Goal: Task Accomplishment & Management: Manage account settings

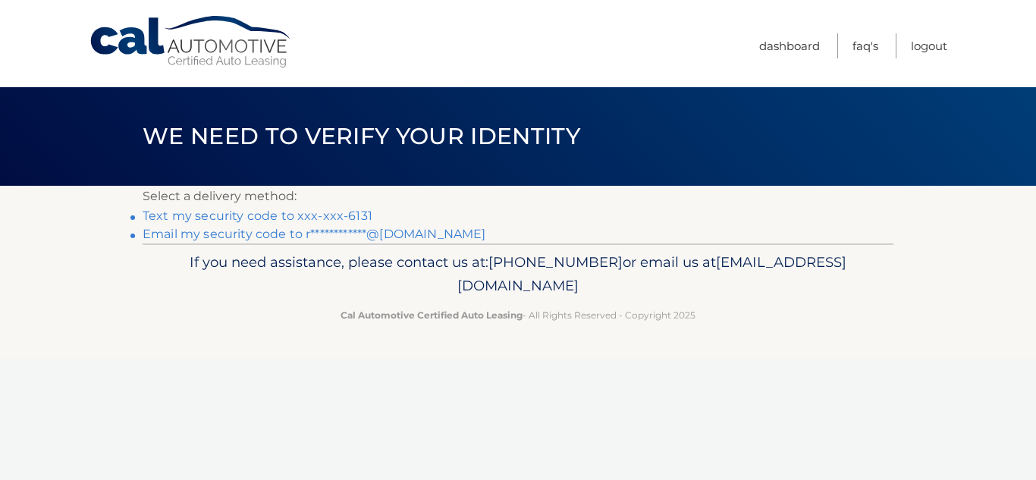
click at [353, 215] on link "Text my security code to xxx-xxx-6131" at bounding box center [258, 215] width 230 height 14
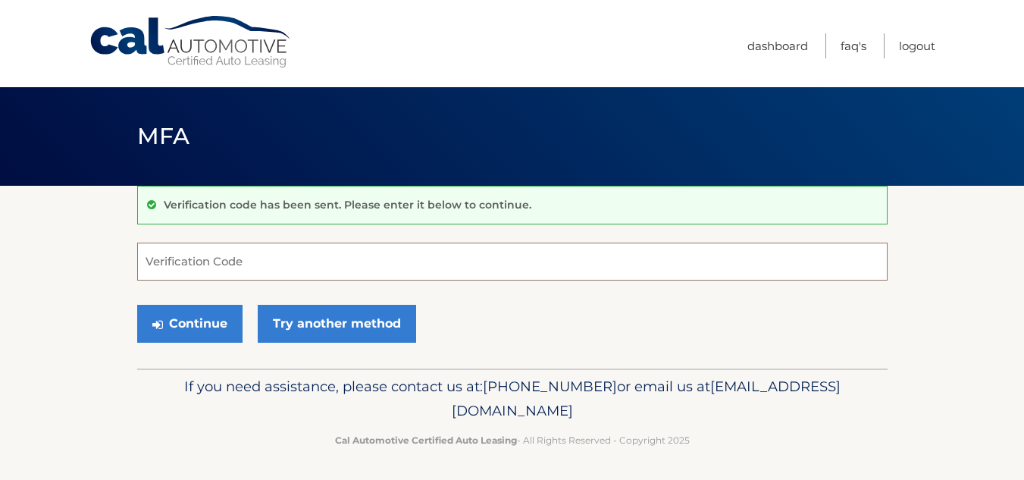
click at [259, 263] on input "Verification Code" at bounding box center [512, 262] width 750 height 38
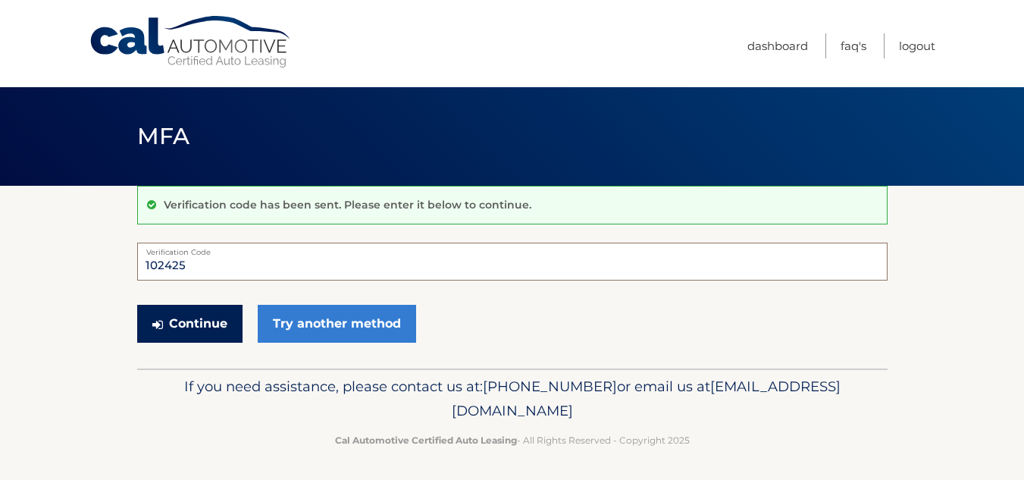
type input "102425"
click at [193, 319] on button "Continue" at bounding box center [189, 324] width 105 height 38
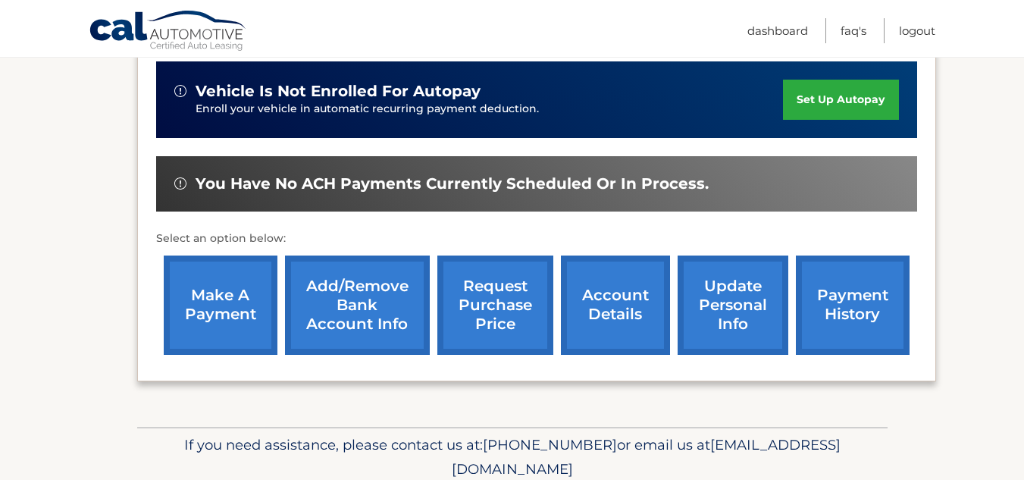
scroll to position [473, 0]
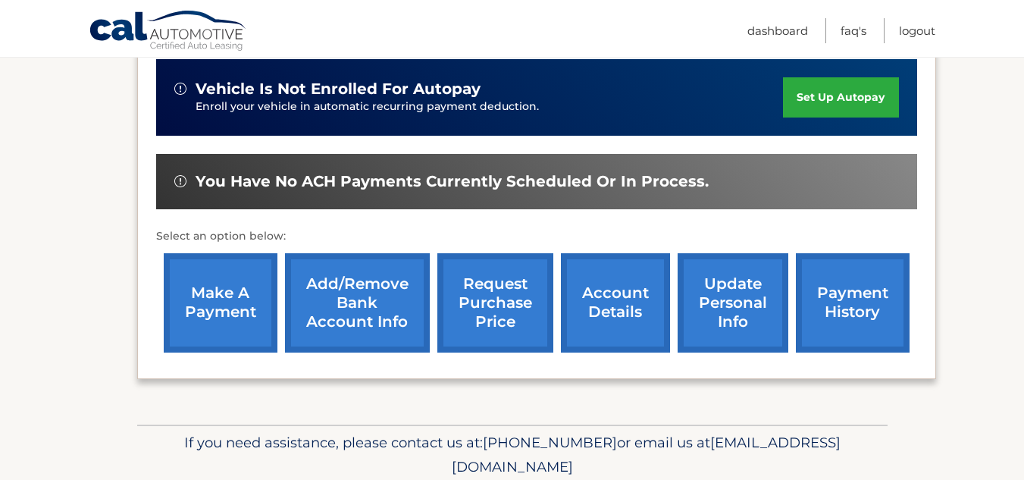
click at [608, 295] on link "account details" at bounding box center [615, 302] width 109 height 99
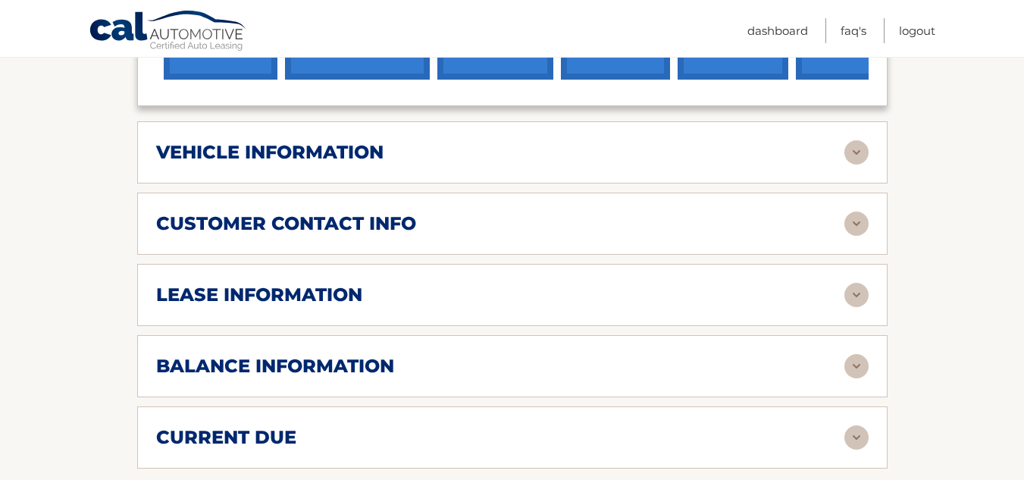
scroll to position [671, 0]
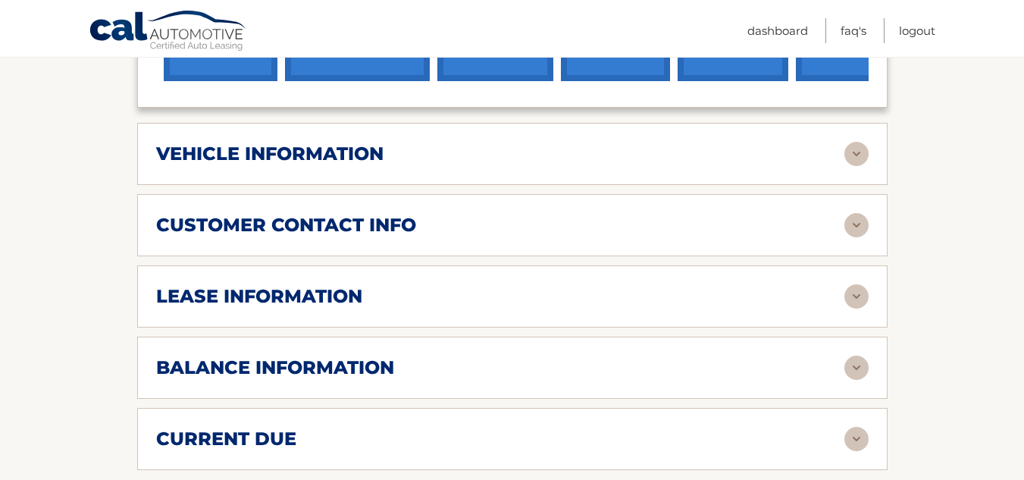
click at [726, 298] on div "lease information" at bounding box center [500, 296] width 688 height 23
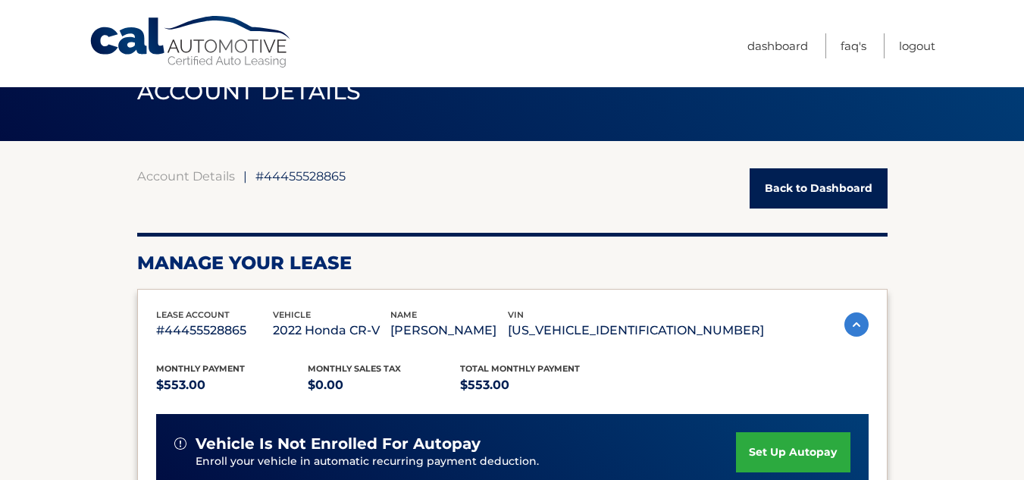
scroll to position [0, 0]
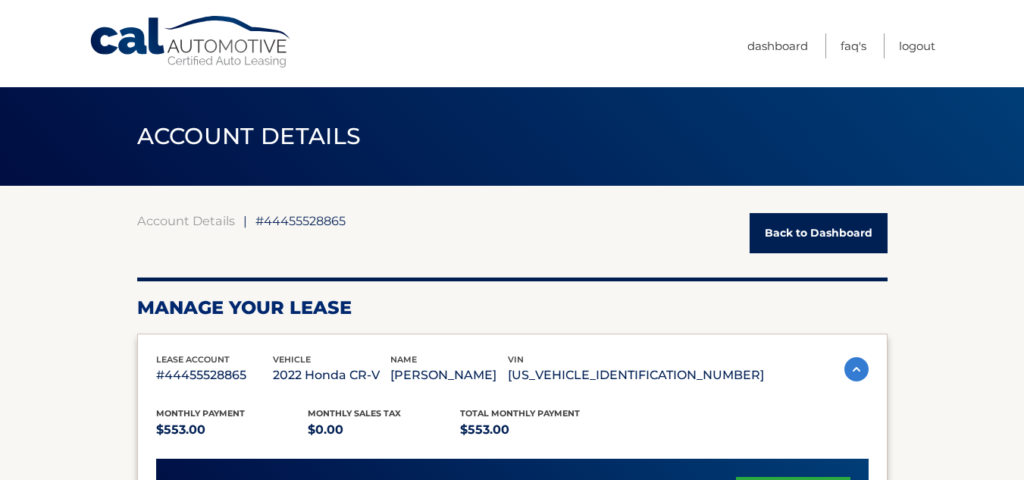
click at [812, 227] on link "Back to Dashboard" at bounding box center [819, 233] width 138 height 40
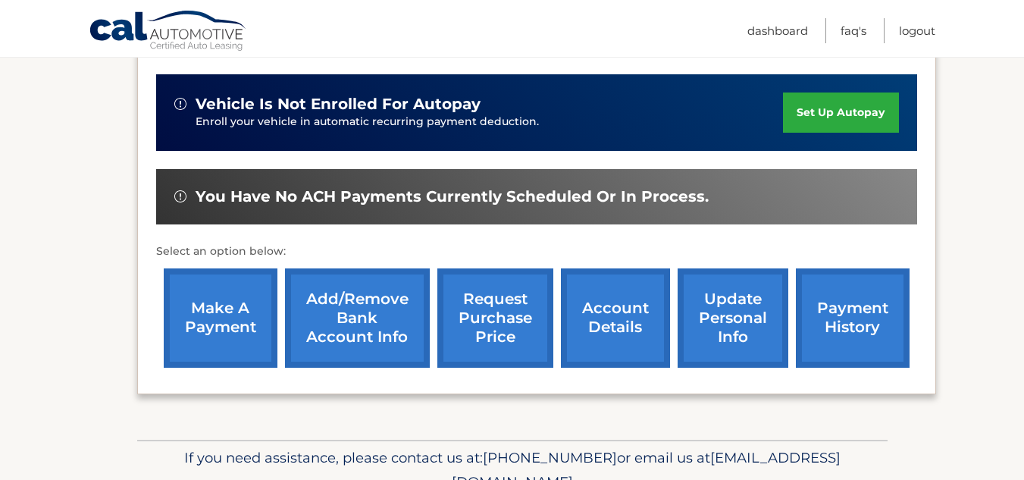
scroll to position [460, 0]
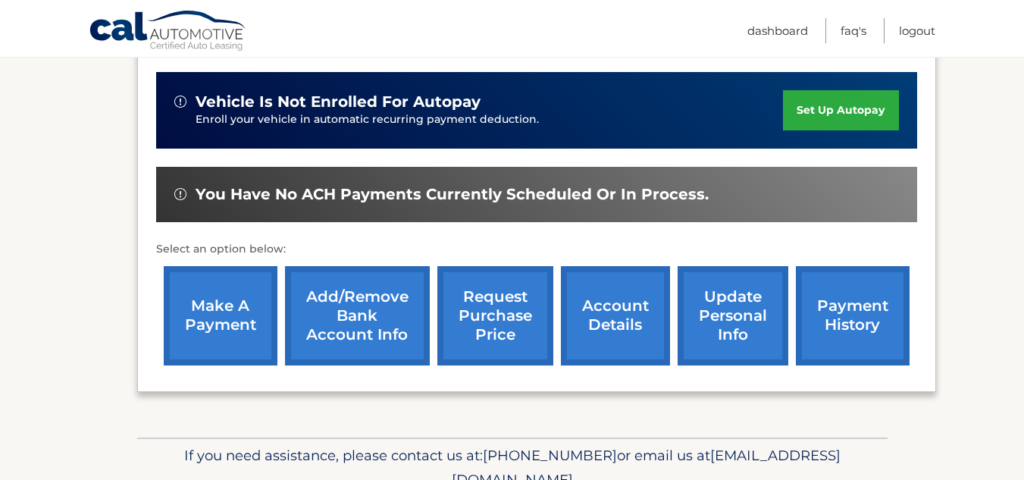
click at [690, 319] on link "update personal info" at bounding box center [733, 315] width 111 height 99
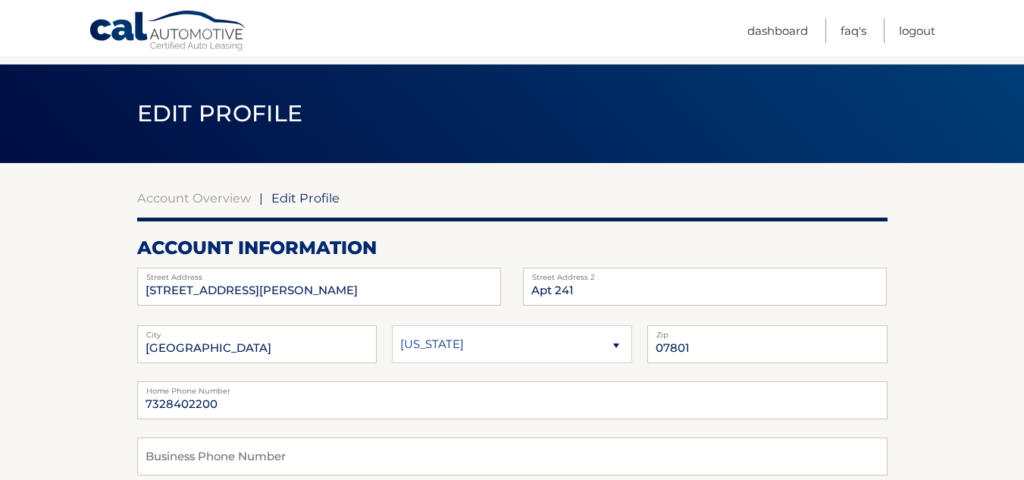
scroll to position [166, 0]
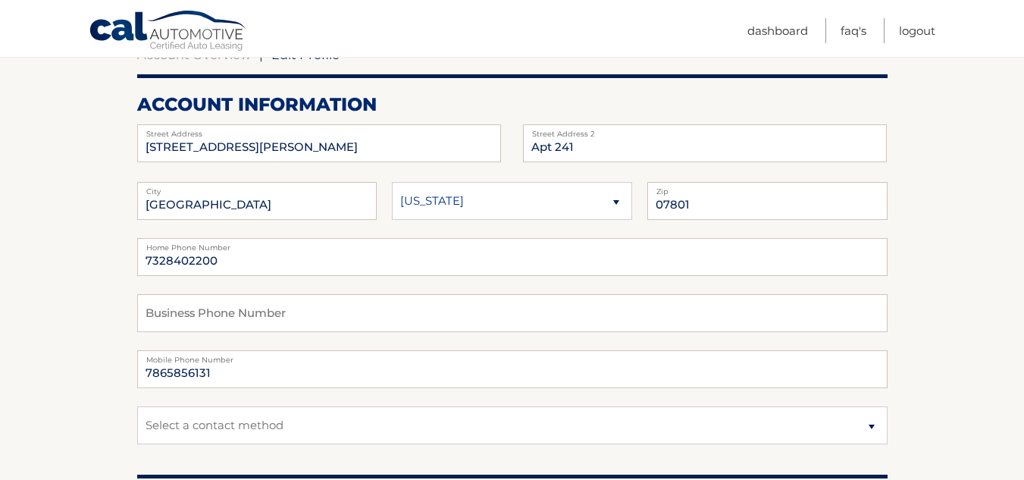
click at [319, 131] on label "Street Address" at bounding box center [319, 130] width 364 height 12
click at [295, 141] on input "1 West Dickerson St" at bounding box center [319, 143] width 364 height 38
type input "100 South Wood Avenue"
click at [580, 145] on input "Apt 241" at bounding box center [705, 143] width 364 height 38
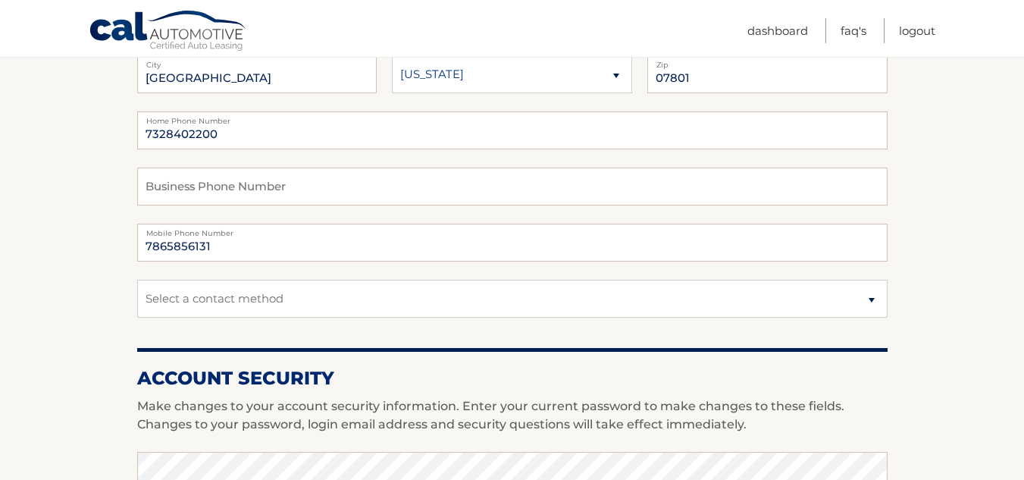
scroll to position [0, 0]
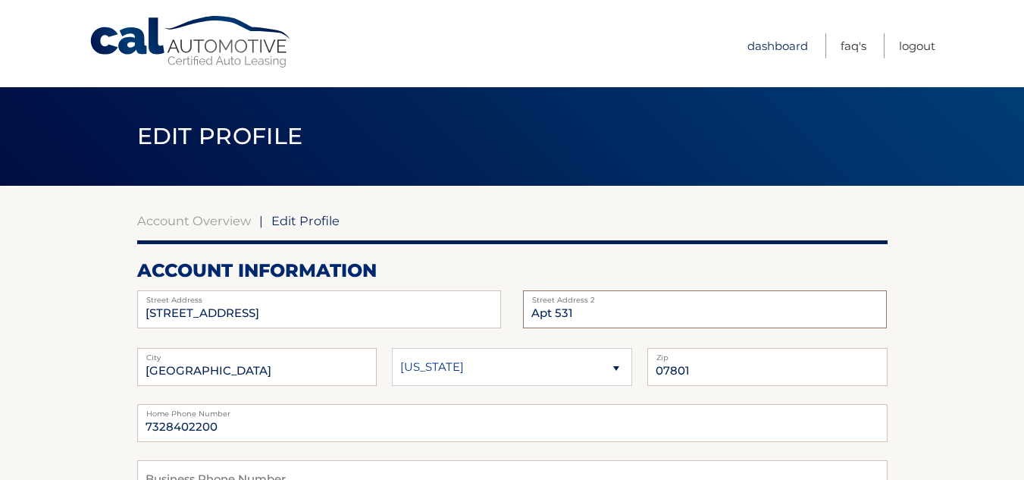
type input "Apt 531"
click at [781, 47] on link "Dashboard" at bounding box center [777, 45] width 61 height 25
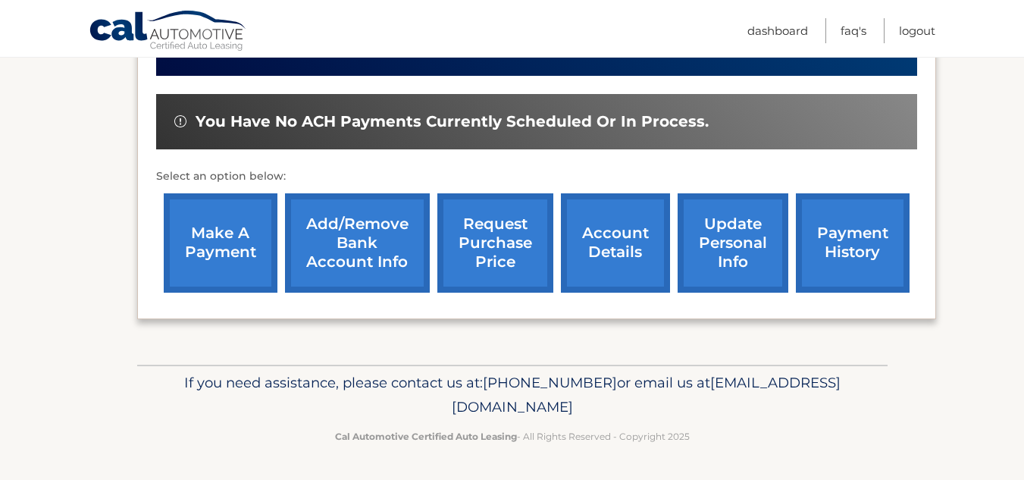
scroll to position [443, 0]
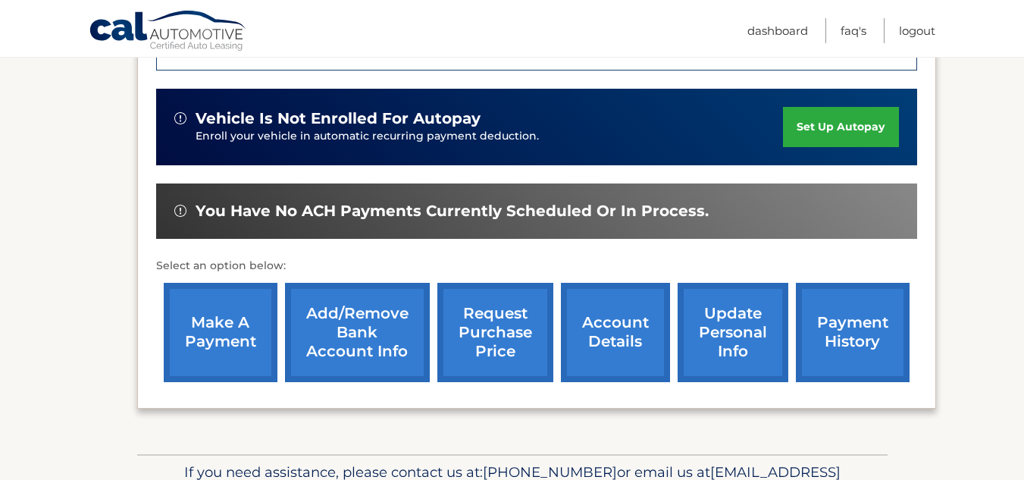
click at [725, 346] on link "update personal info" at bounding box center [733, 332] width 111 height 99
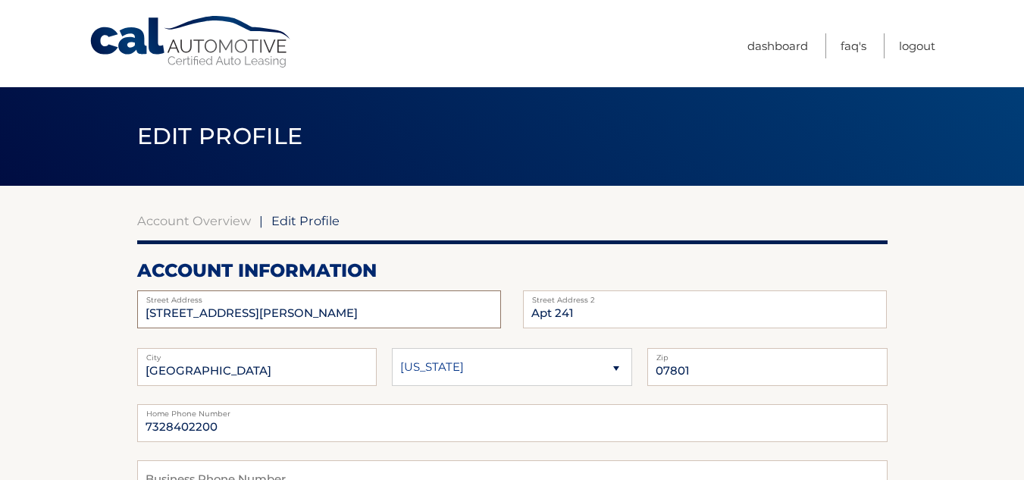
click at [295, 312] on input "[STREET_ADDRESS][PERSON_NAME]" at bounding box center [319, 309] width 364 height 38
type input "100 South Wood Avenue"
click at [584, 307] on input "Apt 241" at bounding box center [705, 309] width 364 height 38
type input "Apt 531"
click at [252, 384] on input "Dover" at bounding box center [257, 367] width 240 height 38
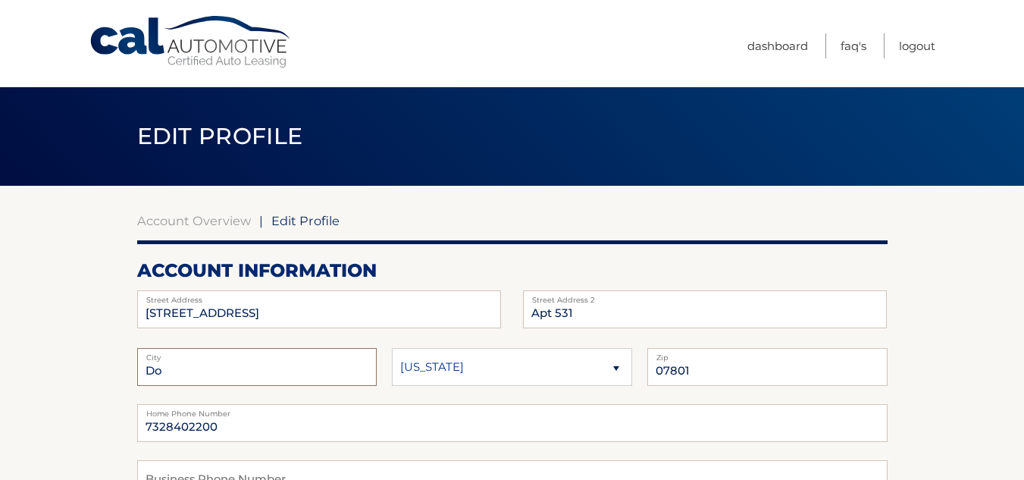
type input "D"
type input "Linden"
click at [727, 372] on input "07801" at bounding box center [767, 367] width 240 height 38
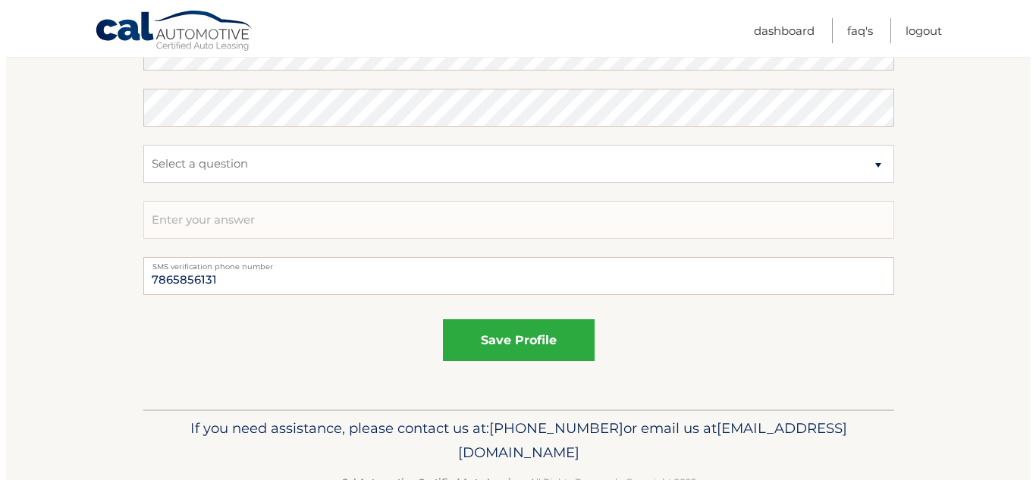
scroll to position [885, 0]
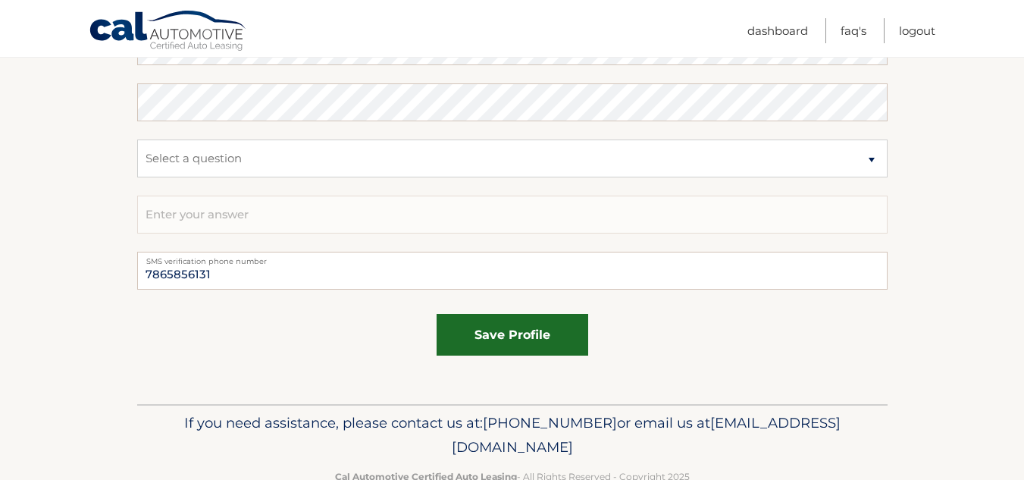
type input "07036"
click at [522, 353] on button "save profile" at bounding box center [513, 335] width 152 height 42
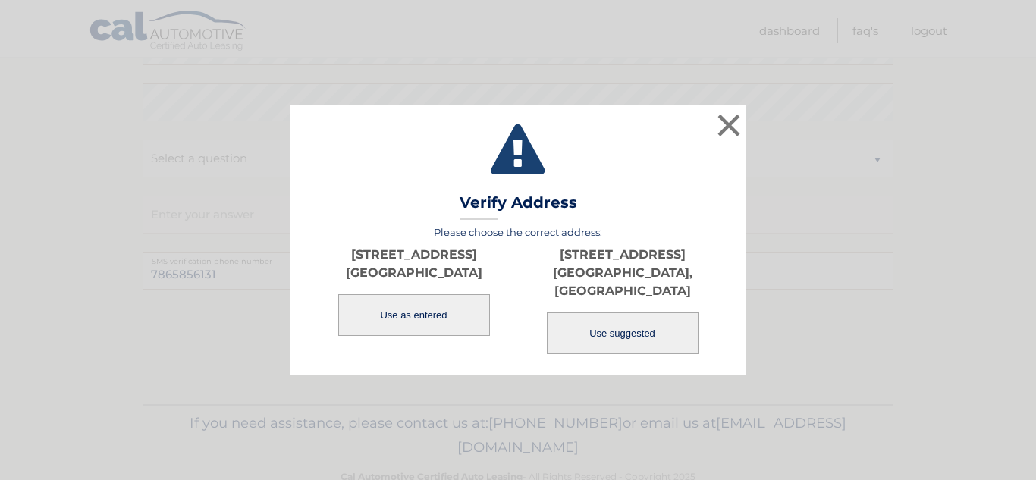
click at [591, 327] on button "Use suggested" at bounding box center [623, 333] width 152 height 42
type input "100 S WOOD AVE"
type input "LINDEN"
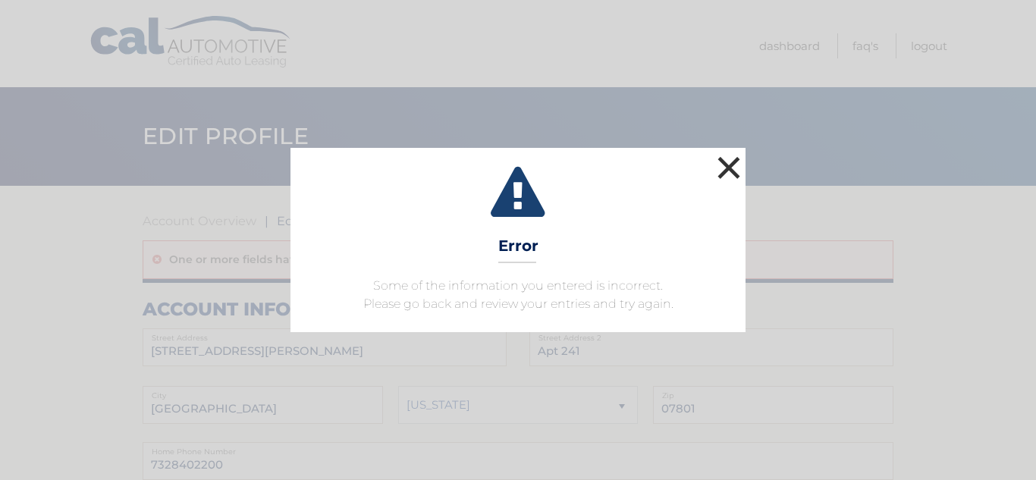
click at [722, 157] on button "×" at bounding box center [728, 167] width 30 height 30
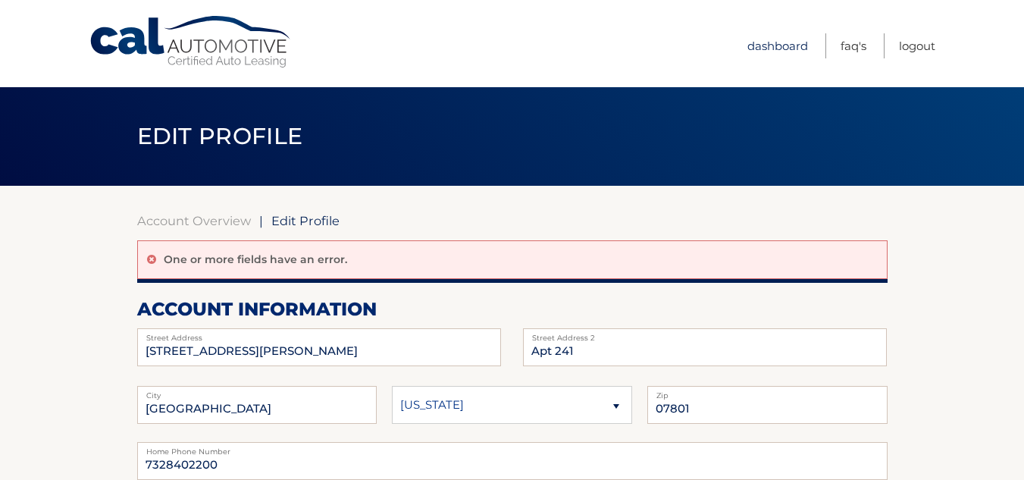
click at [773, 48] on link "Dashboard" at bounding box center [777, 45] width 61 height 25
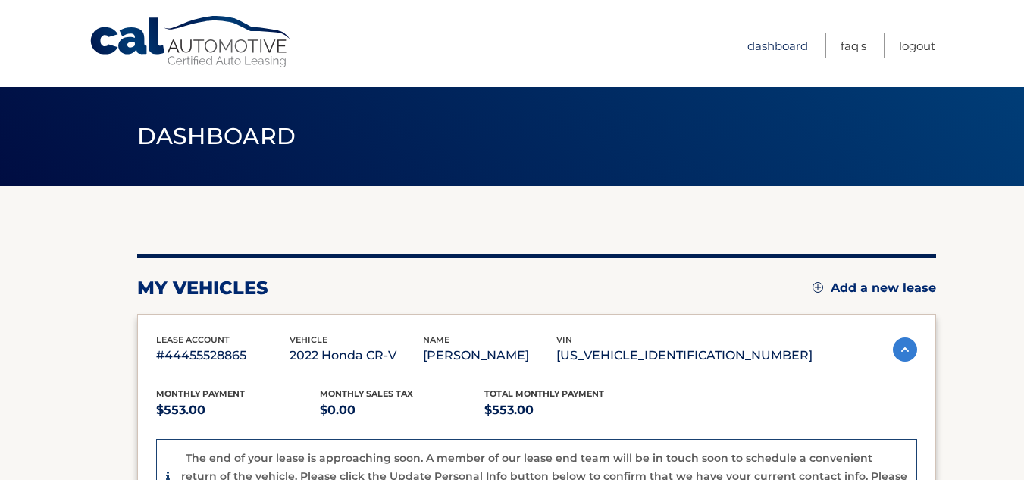
click at [765, 38] on link "Dashboard" at bounding box center [777, 45] width 61 height 25
click at [776, 45] on link "Dashboard" at bounding box center [777, 45] width 61 height 25
click at [851, 42] on link "FAQ's" at bounding box center [854, 45] width 26 height 25
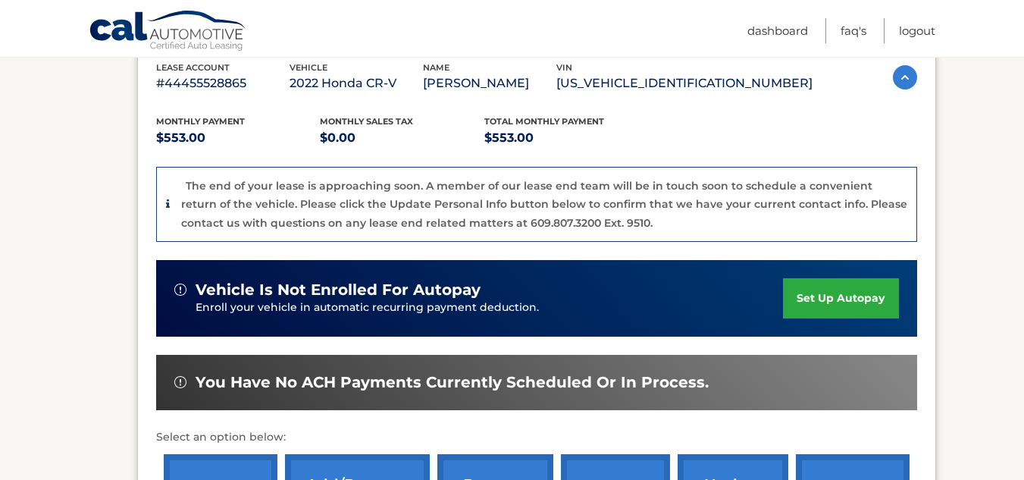
scroll to position [533, 0]
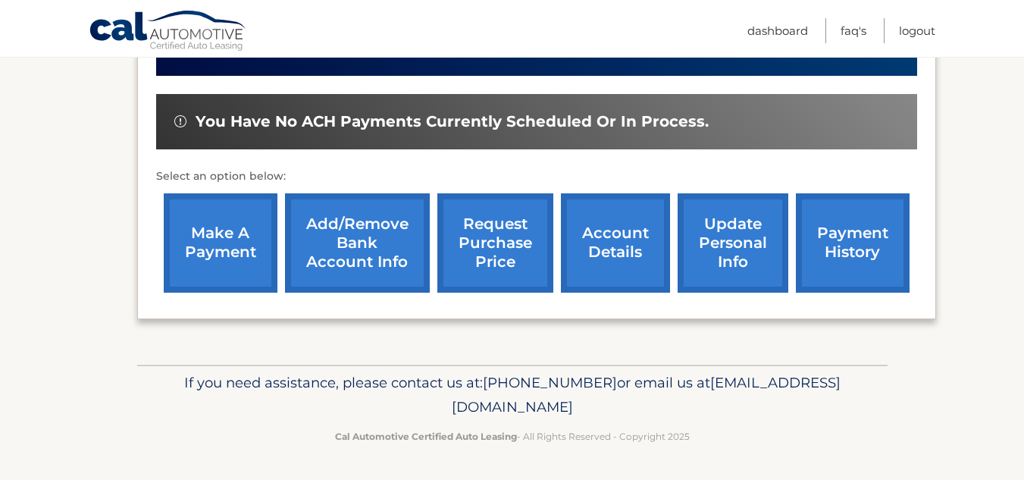
click at [649, 251] on link "account details" at bounding box center [615, 242] width 109 height 99
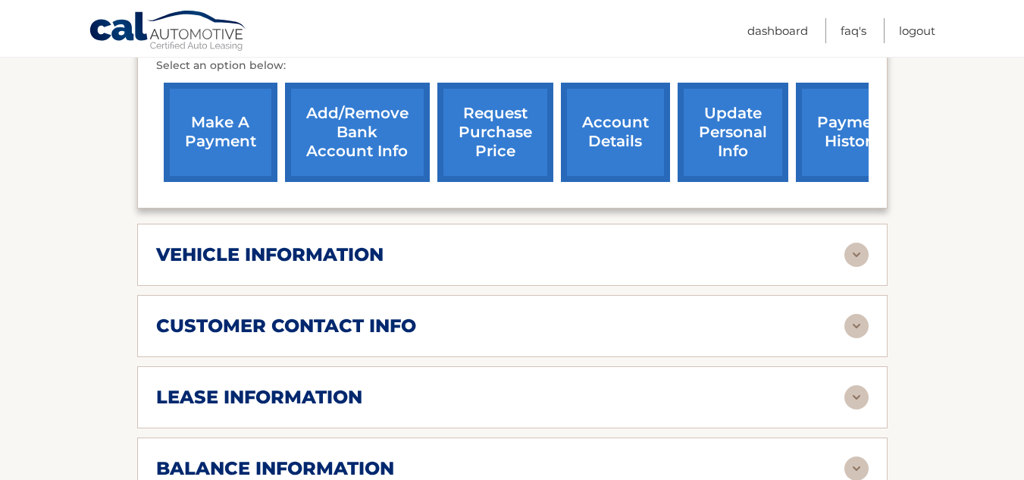
scroll to position [567, 0]
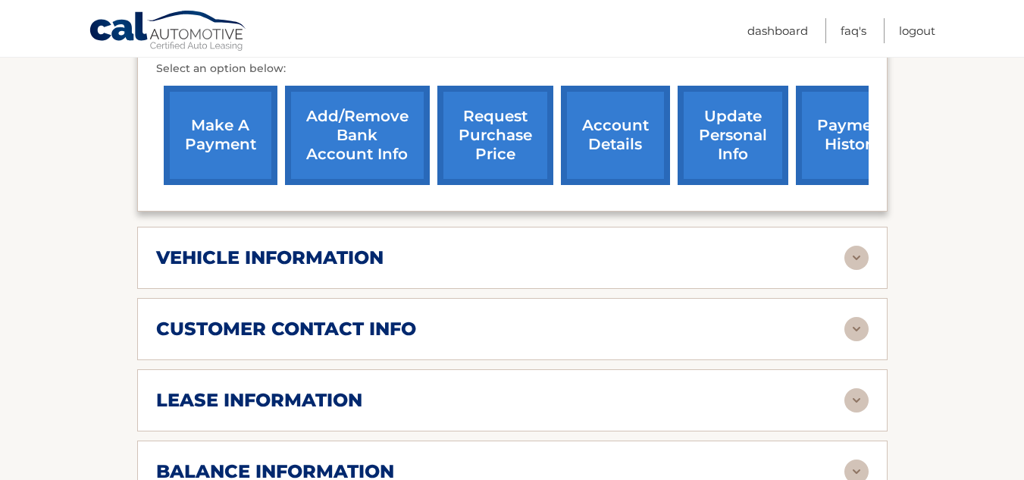
click at [638, 131] on link "account details" at bounding box center [615, 135] width 109 height 99
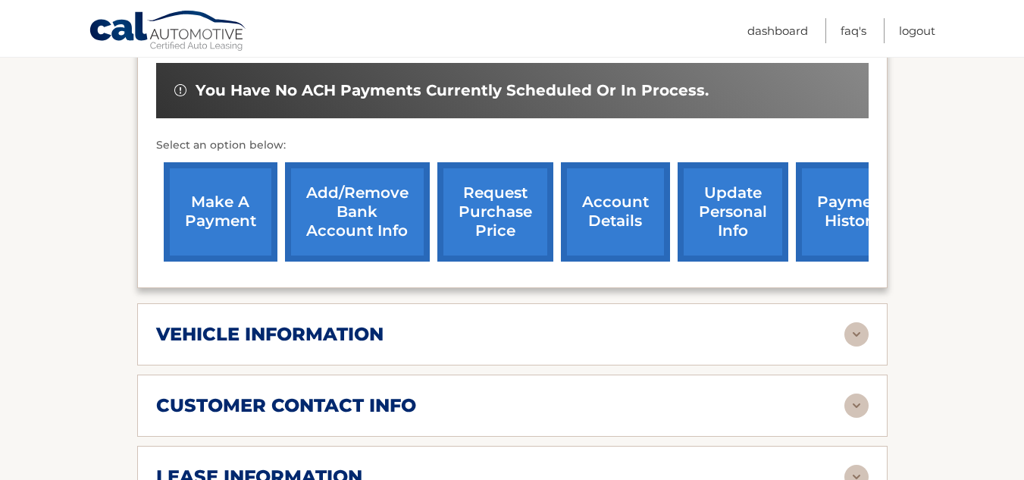
scroll to position [490, 0]
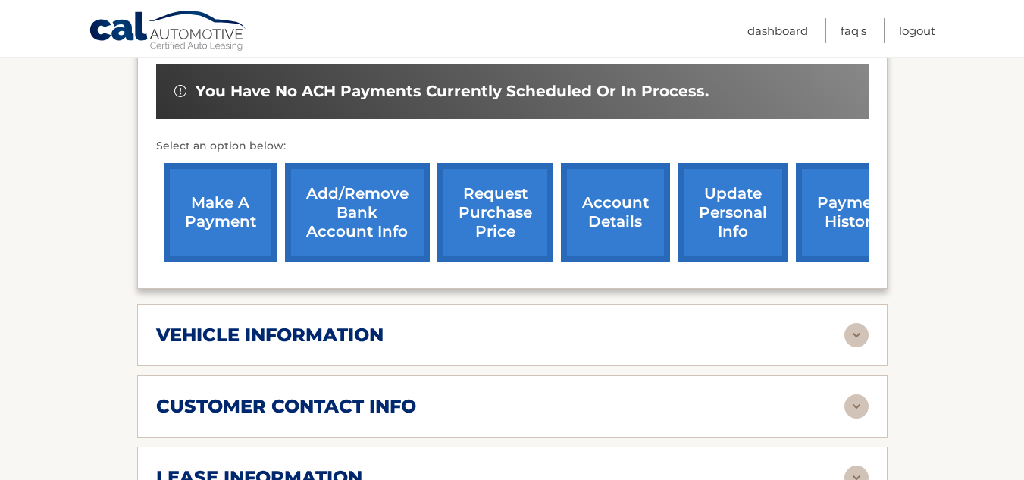
click at [619, 227] on link "account details" at bounding box center [615, 212] width 109 height 99
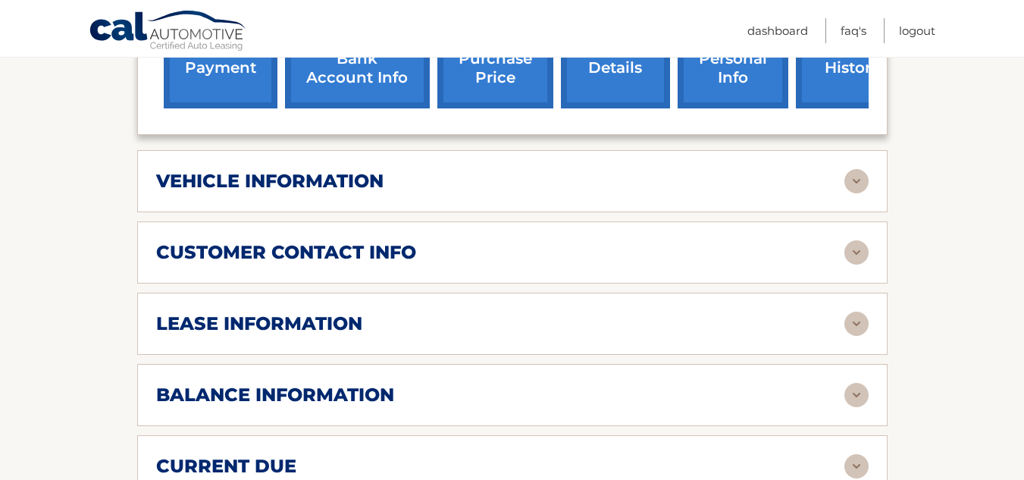
scroll to position [647, 0]
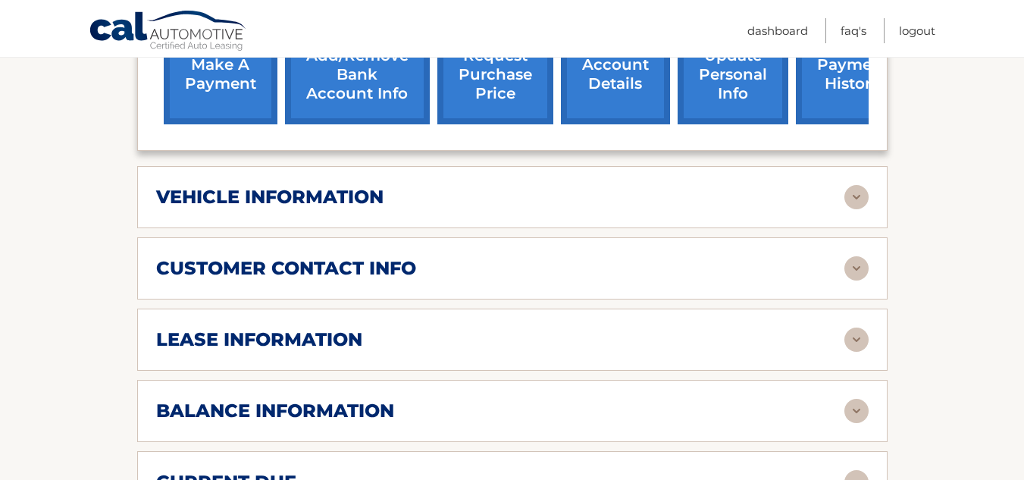
scroll to position [547, 0]
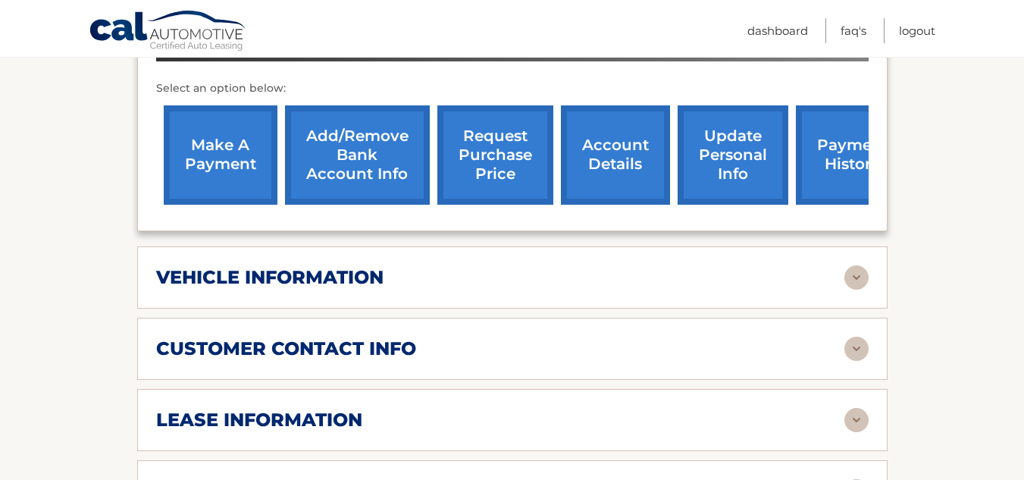
click at [732, 157] on link "update personal info" at bounding box center [733, 154] width 111 height 99
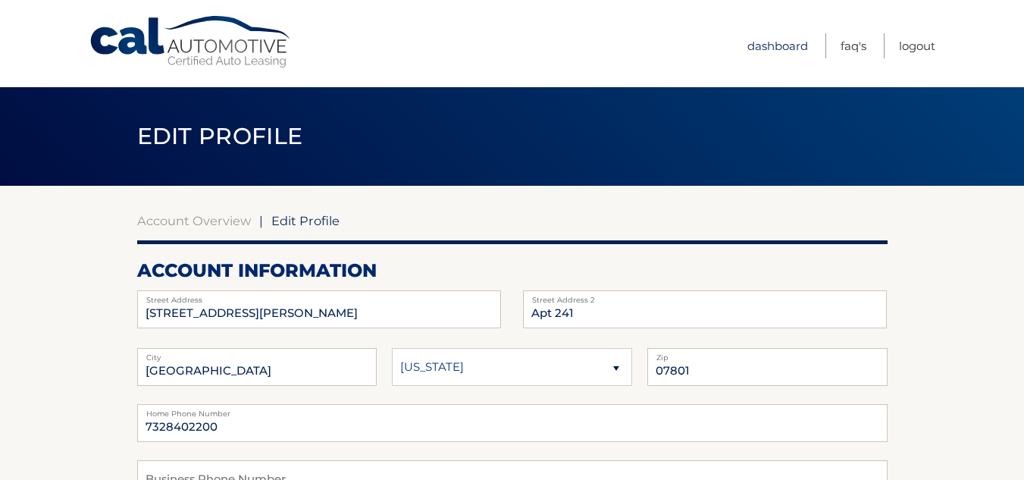
click at [779, 53] on link "Dashboard" at bounding box center [777, 45] width 61 height 25
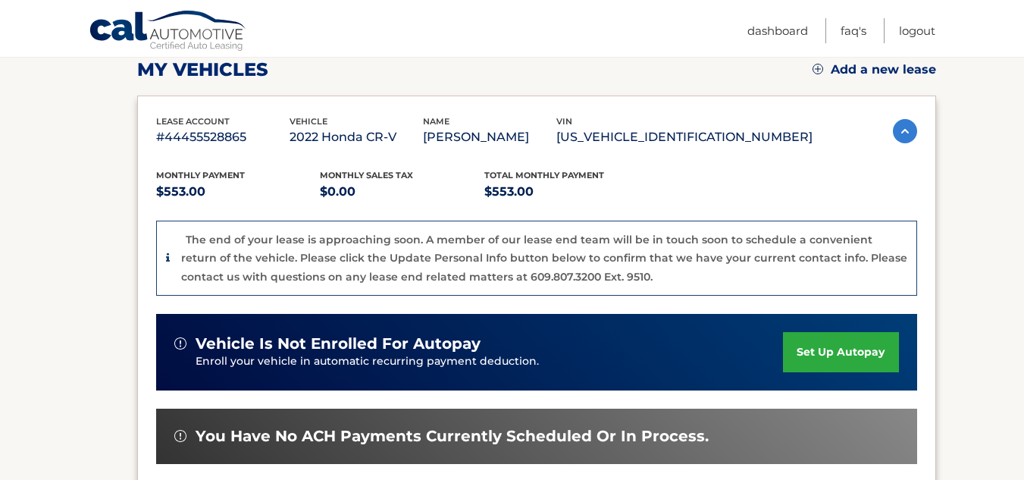
scroll to position [218, 0]
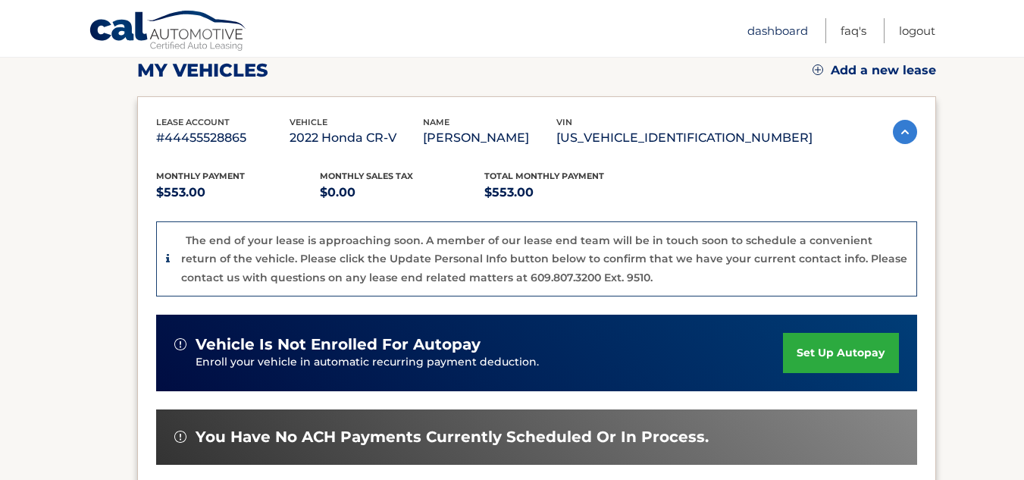
click at [779, 41] on link "Dashboard" at bounding box center [777, 30] width 61 height 25
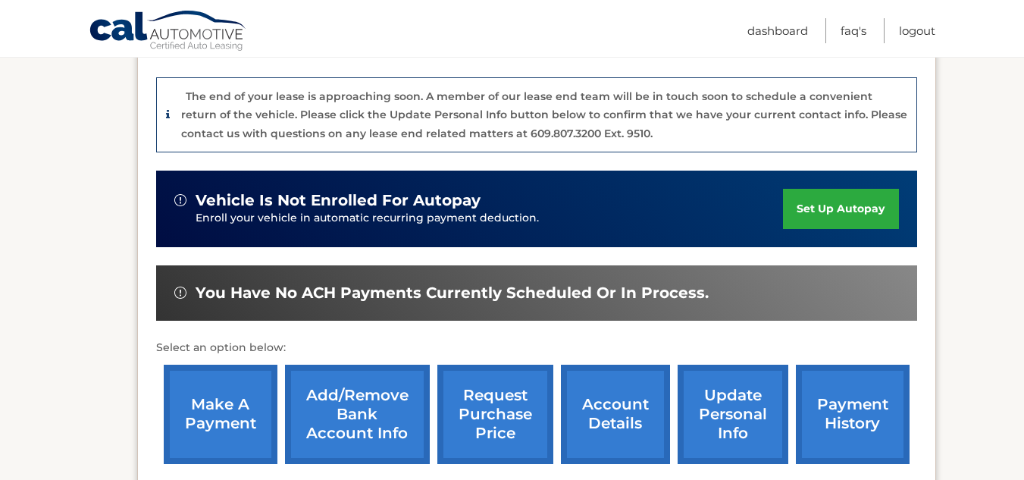
scroll to position [533, 0]
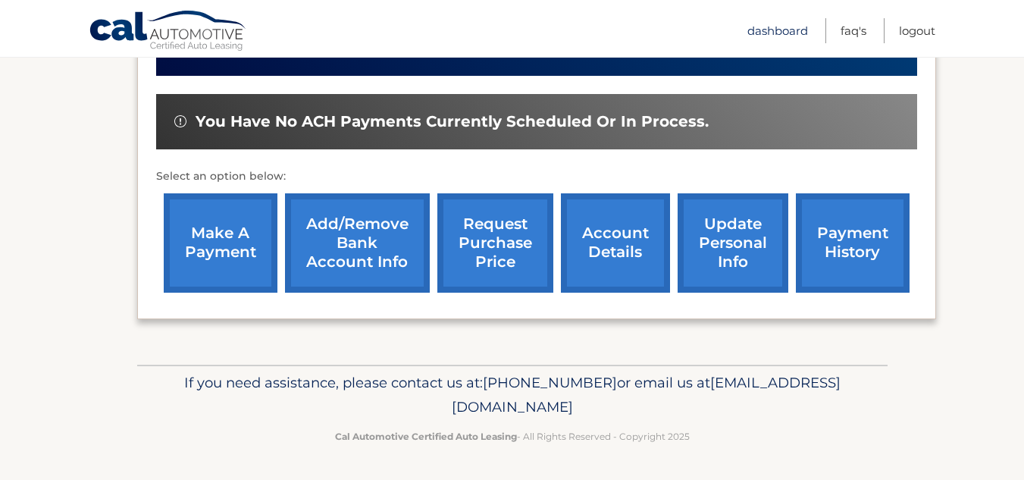
click at [765, 35] on link "Dashboard" at bounding box center [777, 30] width 61 height 25
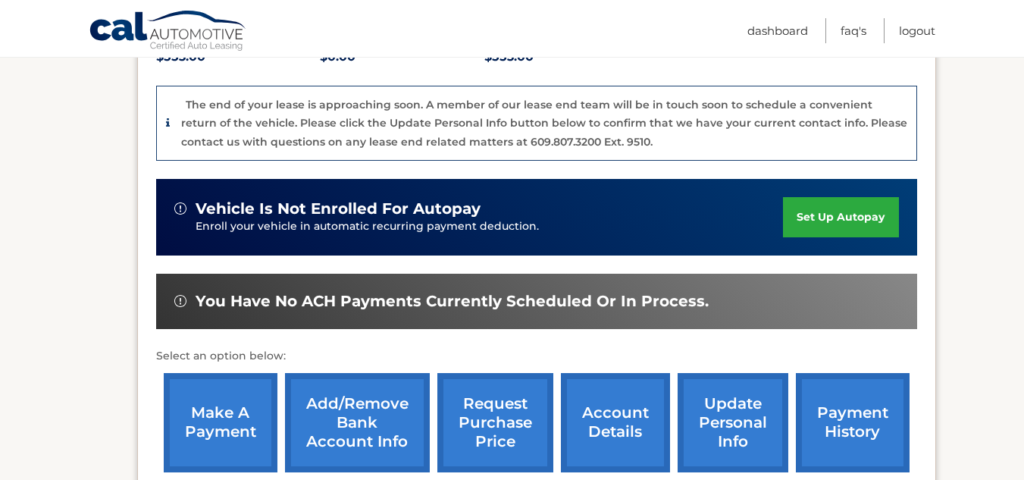
scroll to position [533, 0]
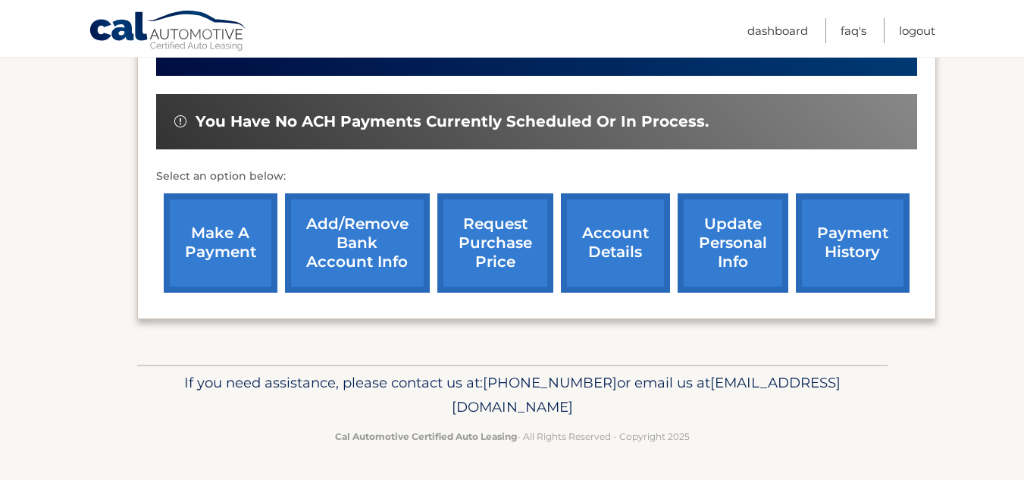
click at [736, 229] on link "update personal info" at bounding box center [733, 242] width 111 height 99
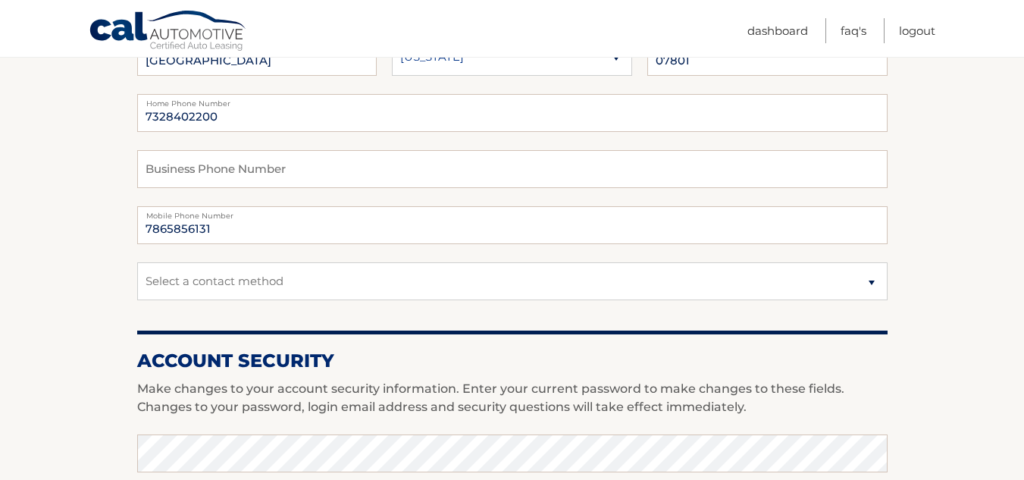
scroll to position [318, 0]
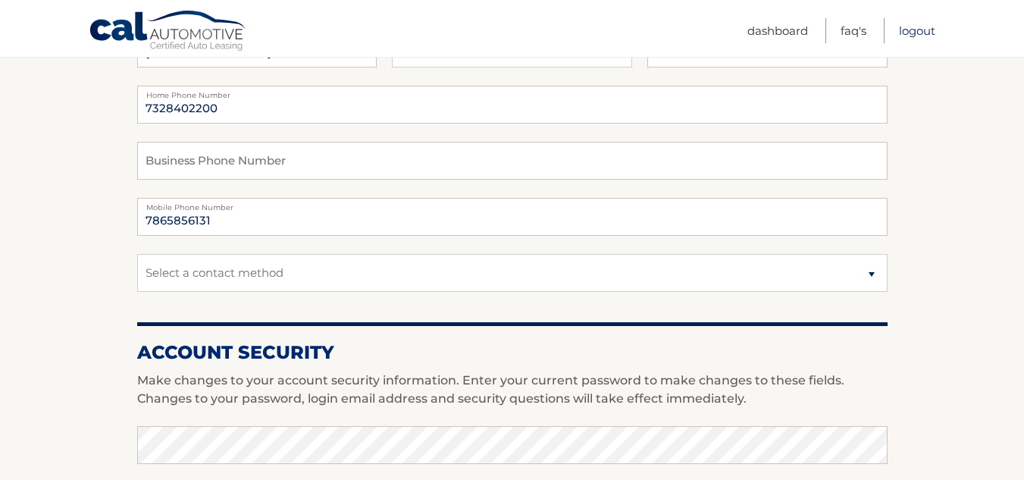
click at [917, 31] on link "Logout" at bounding box center [917, 30] width 36 height 25
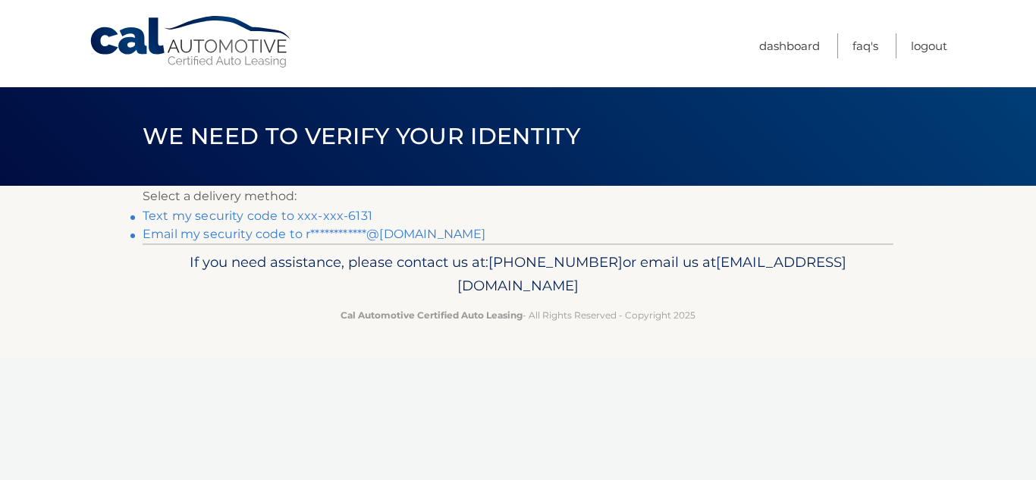
click at [332, 212] on link "Text my security code to xxx-xxx-6131" at bounding box center [258, 215] width 230 height 14
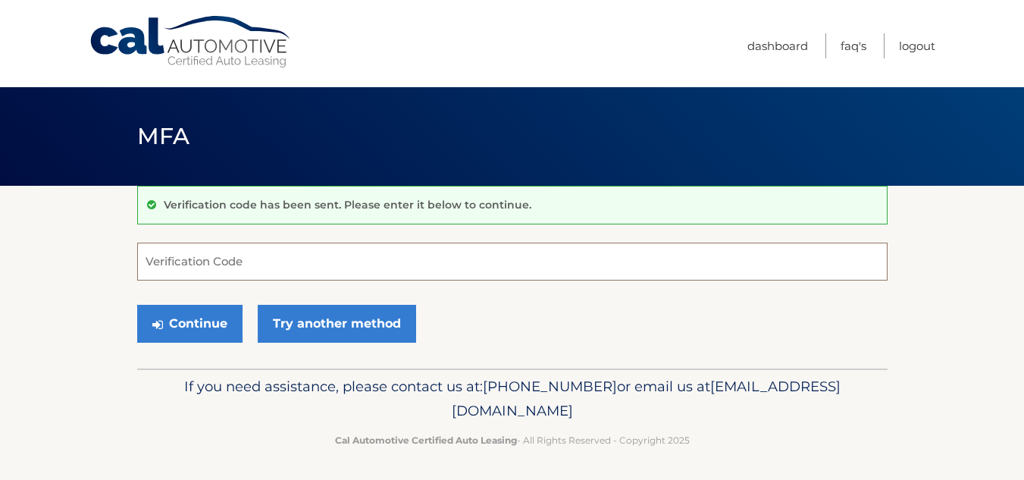
click at [195, 265] on input "Verification Code" at bounding box center [512, 262] width 750 height 38
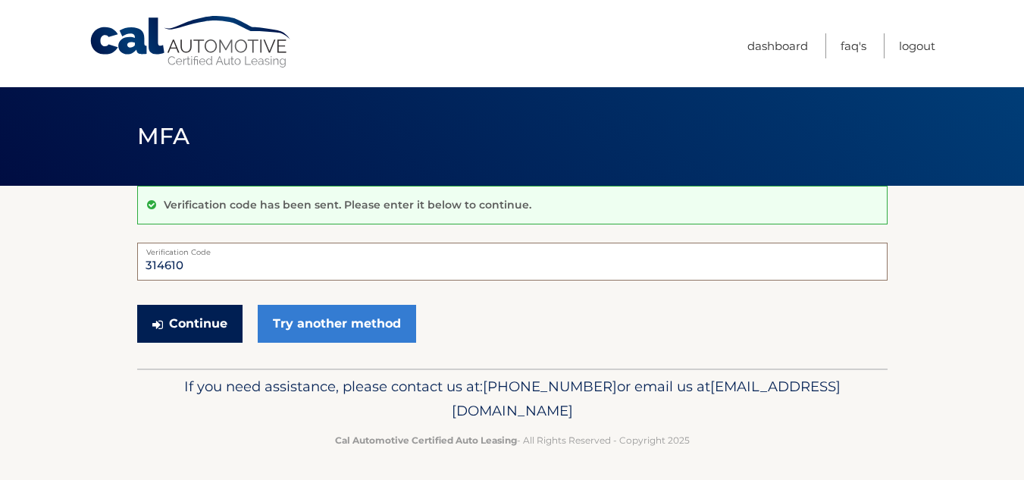
type input "314610"
click at [168, 331] on button "Continue" at bounding box center [189, 324] width 105 height 38
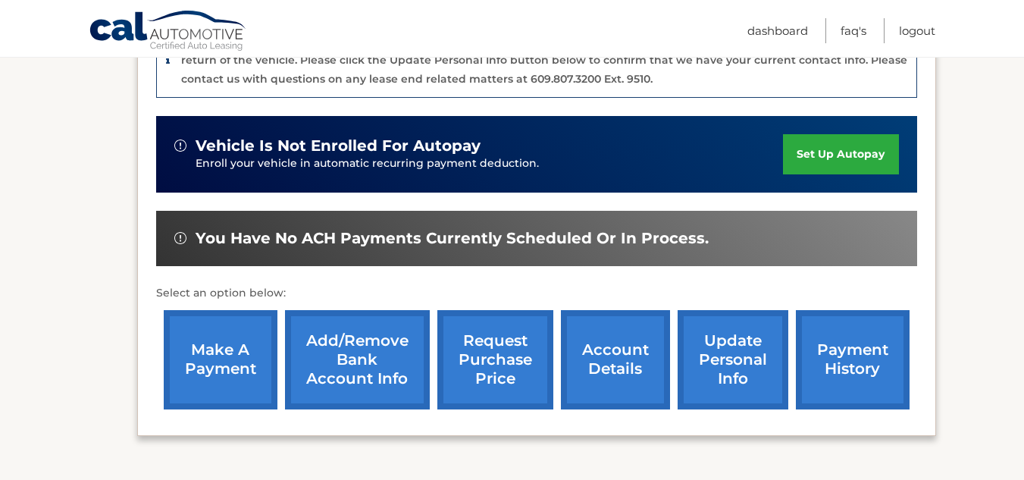
scroll to position [533, 0]
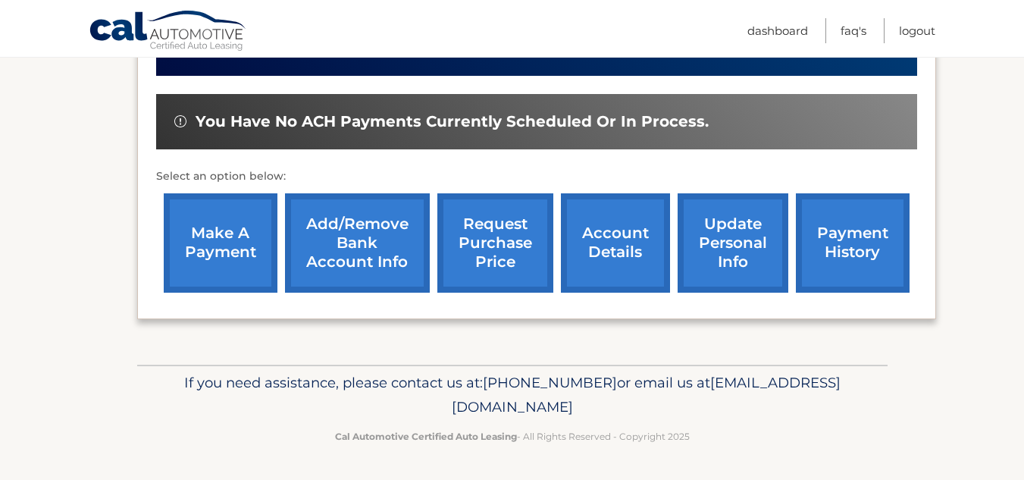
click at [641, 248] on link "account details" at bounding box center [615, 242] width 109 height 99
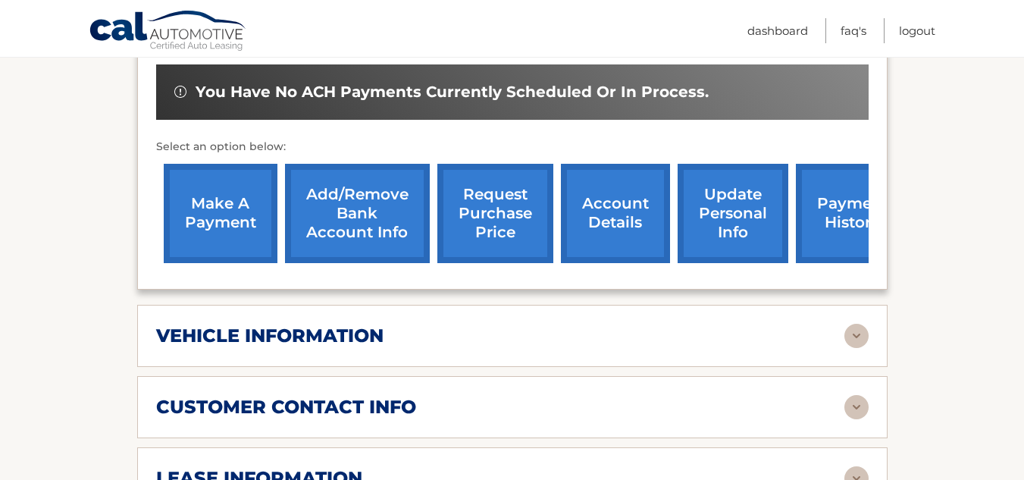
scroll to position [500, 0]
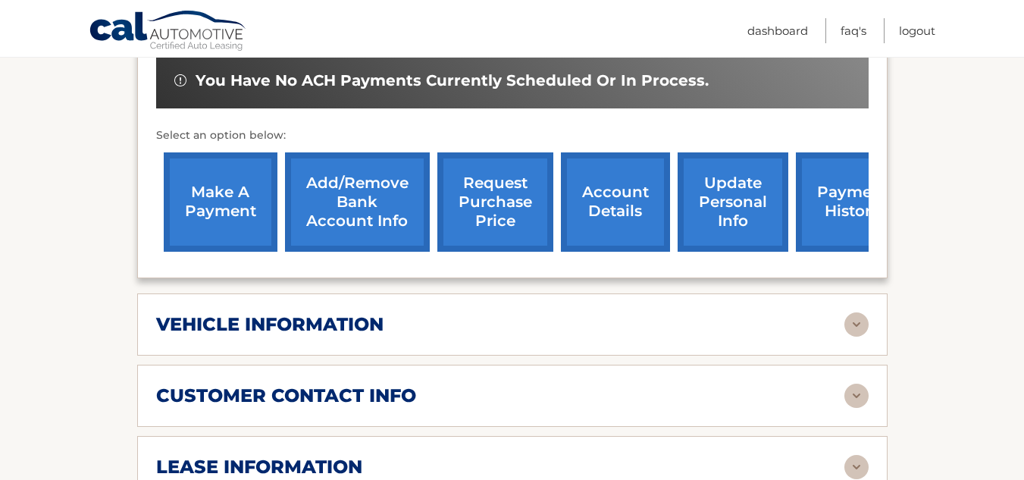
click at [751, 217] on link "update personal info" at bounding box center [733, 201] width 111 height 99
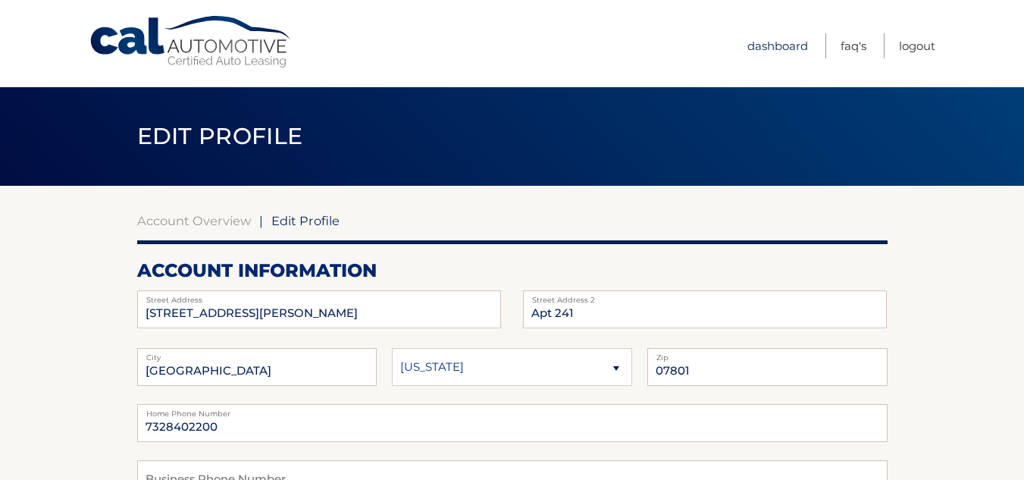
click at [777, 49] on link "Dashboard" at bounding box center [777, 45] width 61 height 25
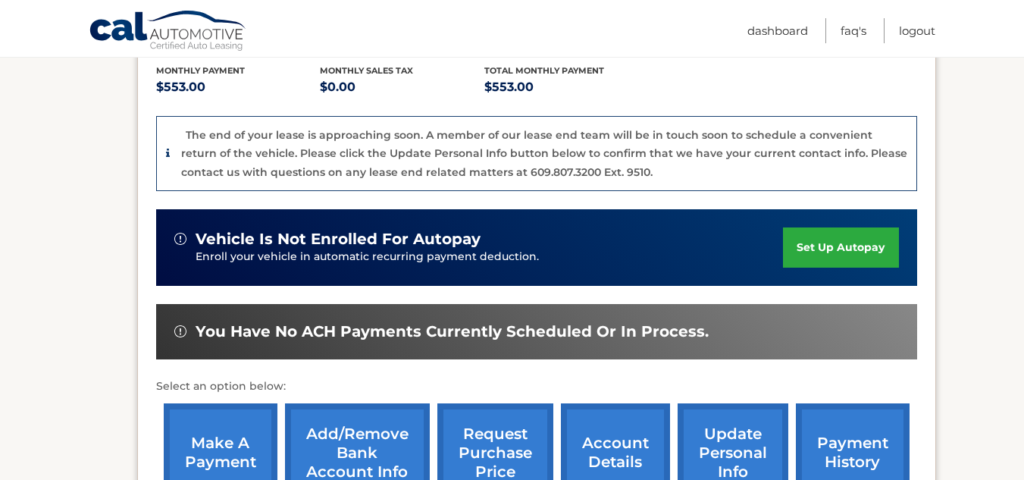
scroll to position [291, 0]
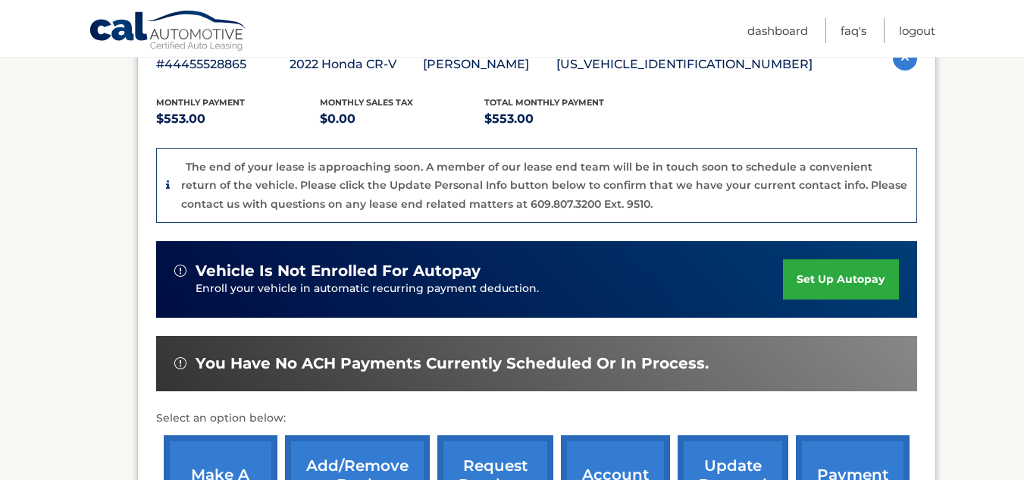
click at [42, 357] on section "my vehicles Add a new lease lease account #44455528865 vehicle 2022 Honda CR-V …" at bounding box center [512, 251] width 1024 height 712
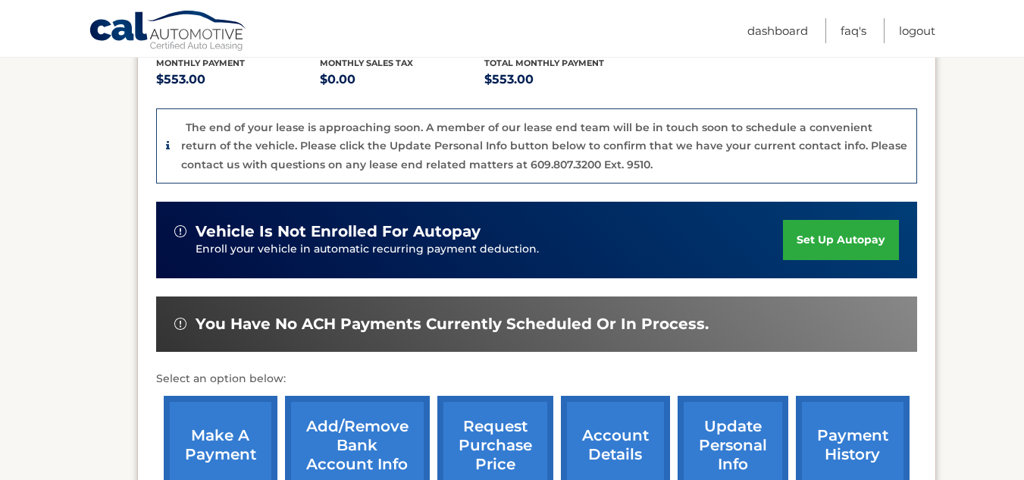
scroll to position [533, 0]
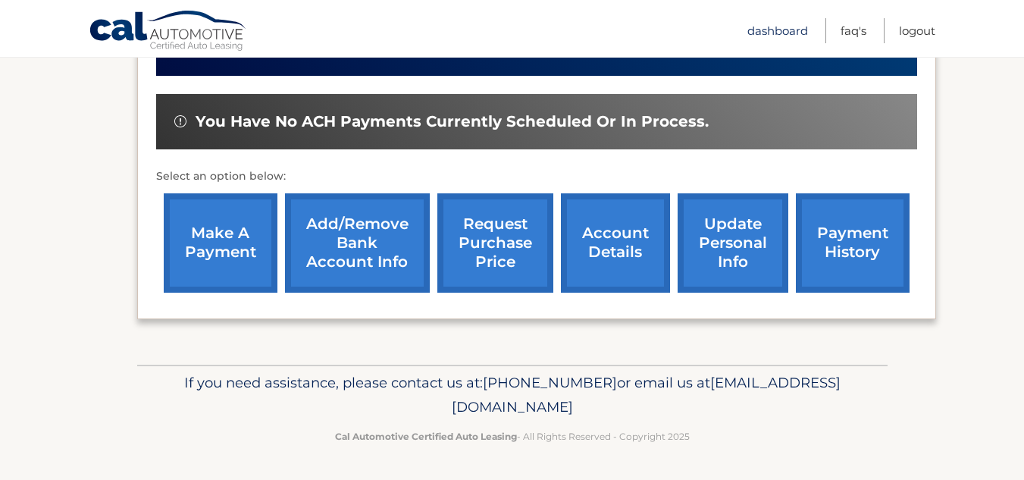
click at [767, 36] on link "Dashboard" at bounding box center [777, 30] width 61 height 25
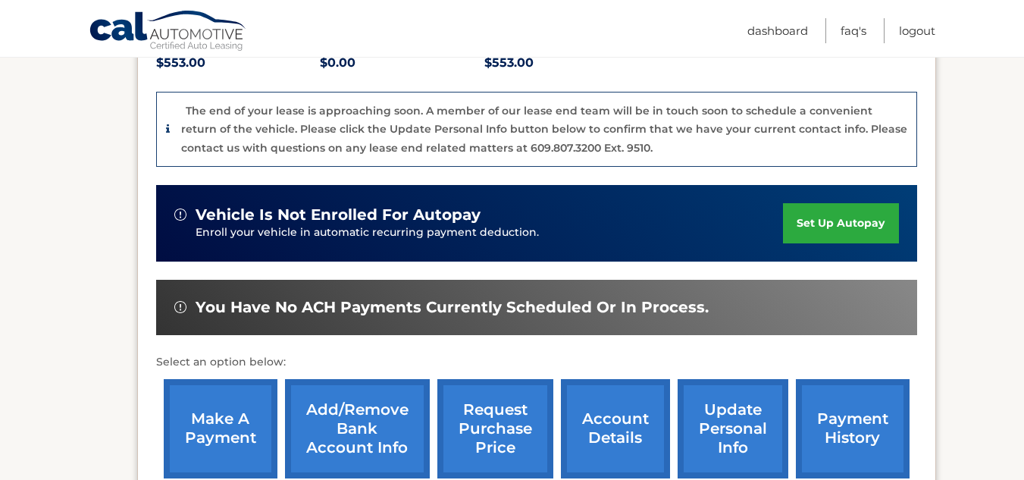
scroll to position [533, 0]
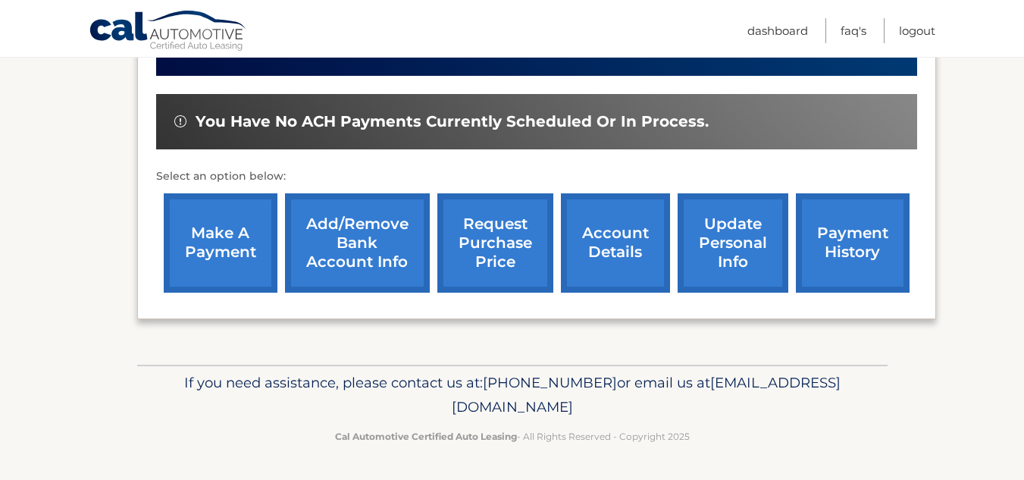
click at [635, 255] on link "account details" at bounding box center [615, 242] width 109 height 99
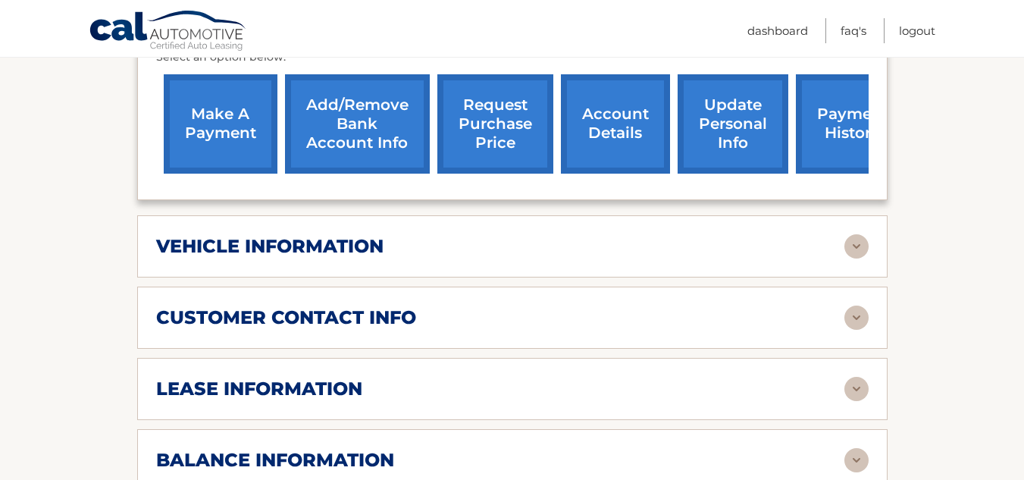
scroll to position [577, 0]
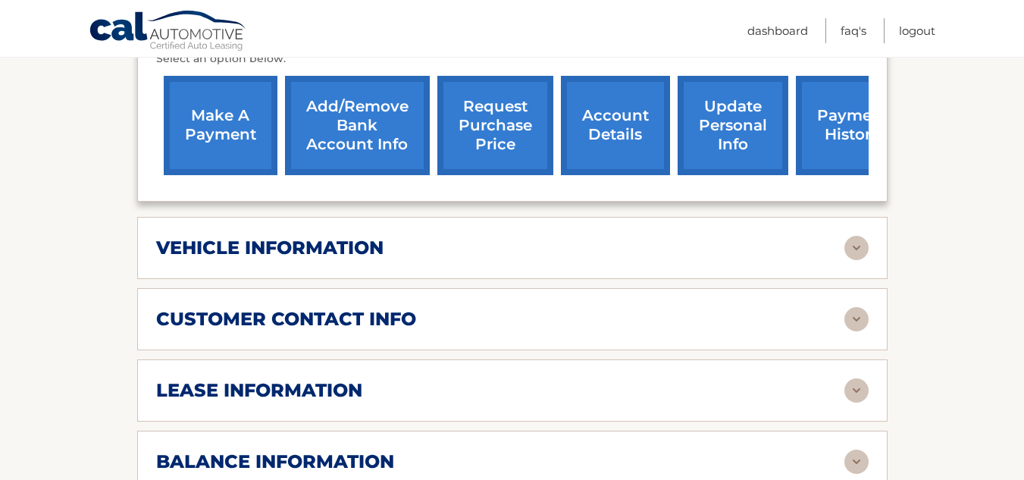
click at [594, 127] on link "account details" at bounding box center [615, 125] width 109 height 99
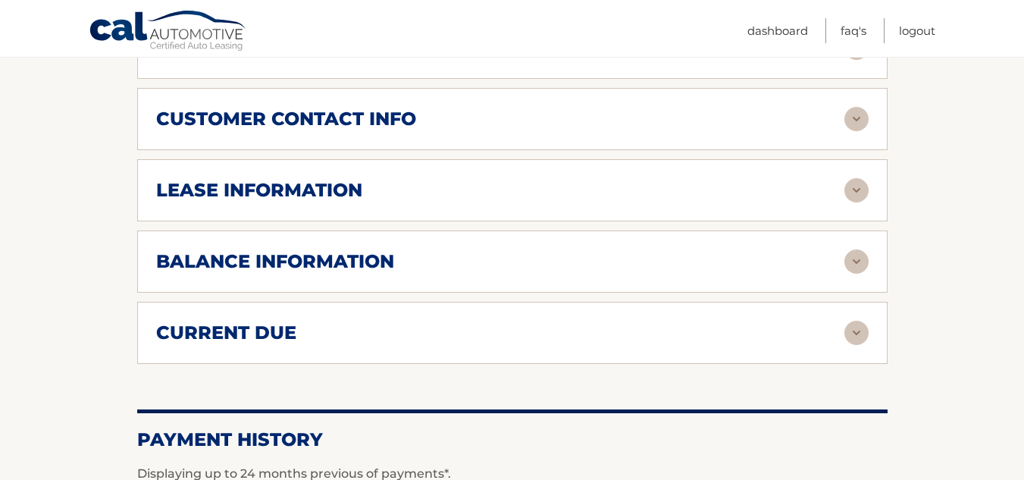
scroll to position [780, 0]
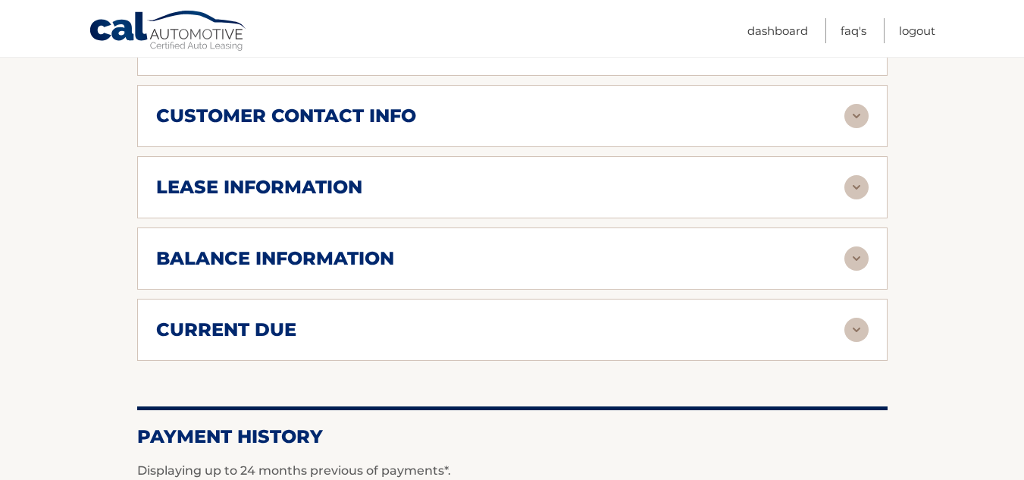
click at [854, 110] on img at bounding box center [856, 116] width 24 height 24
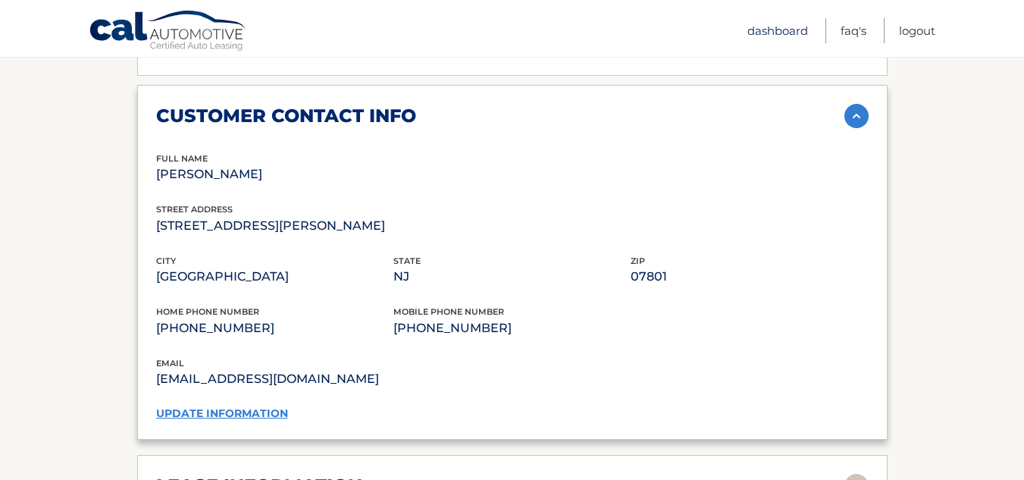
click at [783, 27] on link "Dashboard" at bounding box center [777, 30] width 61 height 25
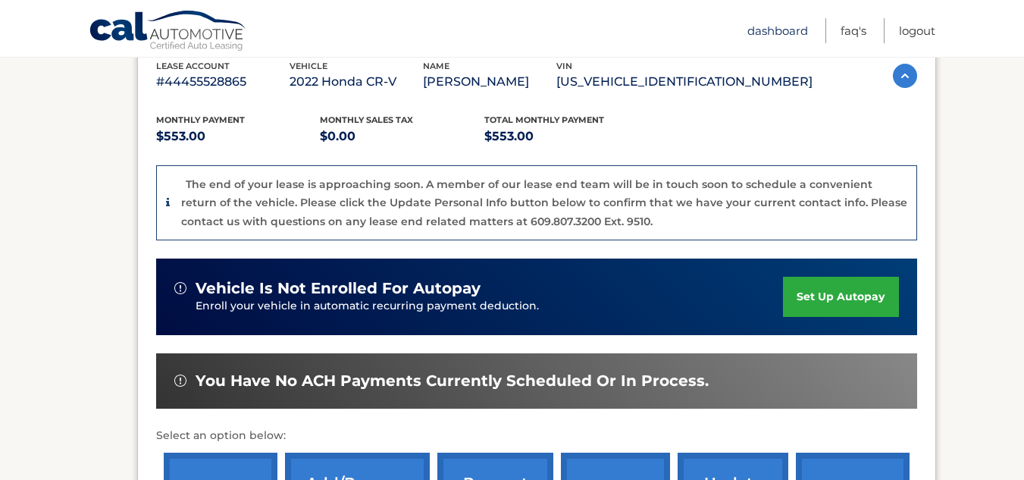
scroll to position [255, 0]
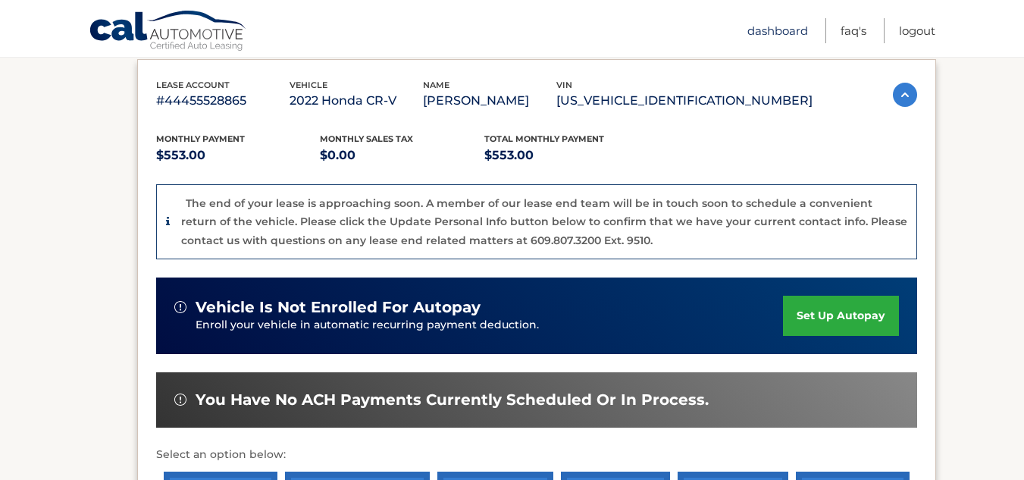
click at [774, 32] on link "Dashboard" at bounding box center [777, 30] width 61 height 25
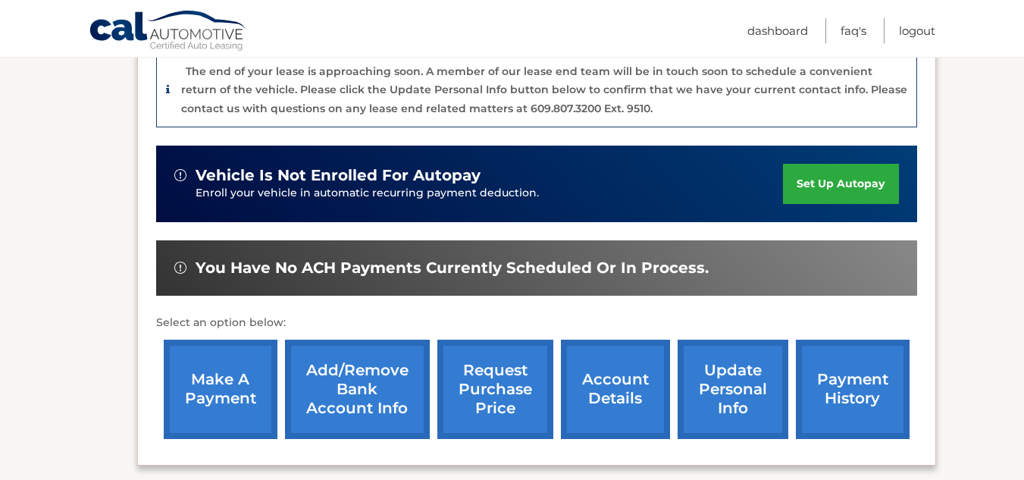
scroll to position [533, 0]
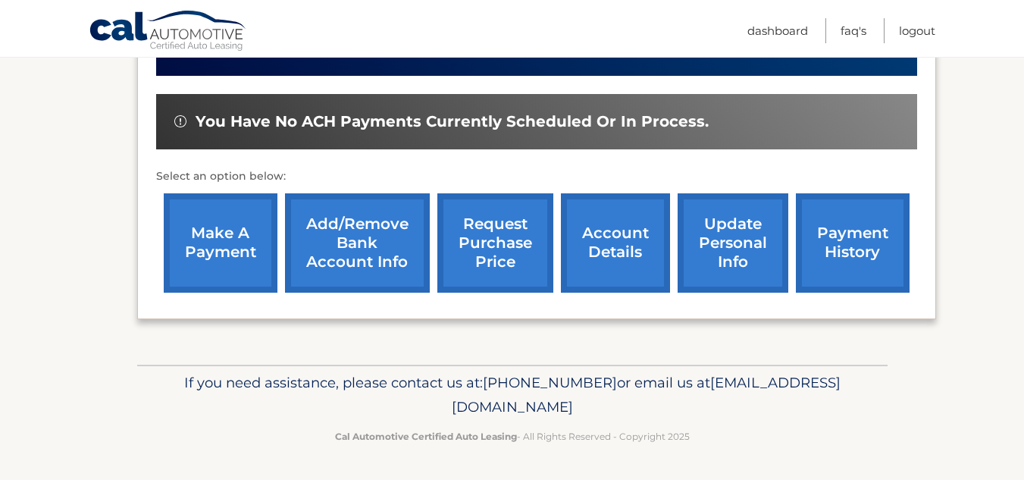
click at [763, 265] on link "update personal info" at bounding box center [733, 242] width 111 height 99
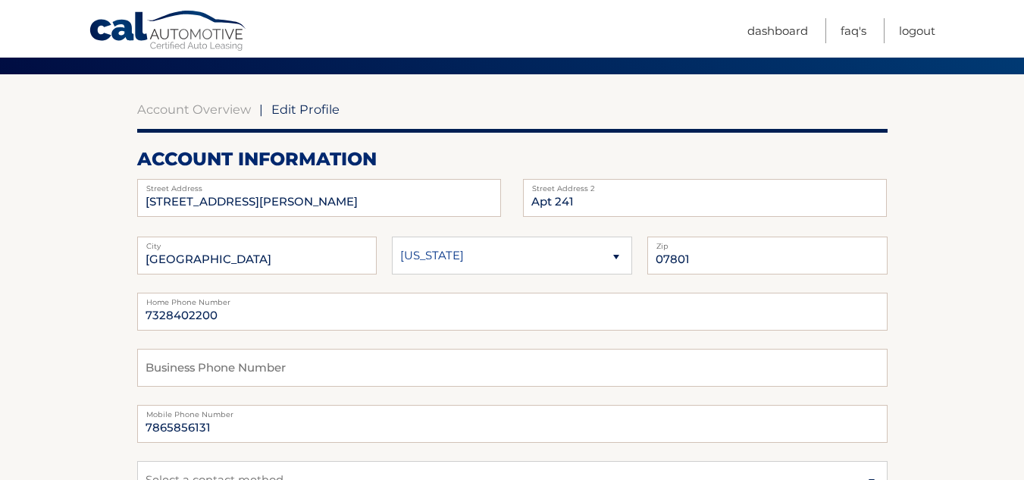
scroll to position [111, 0]
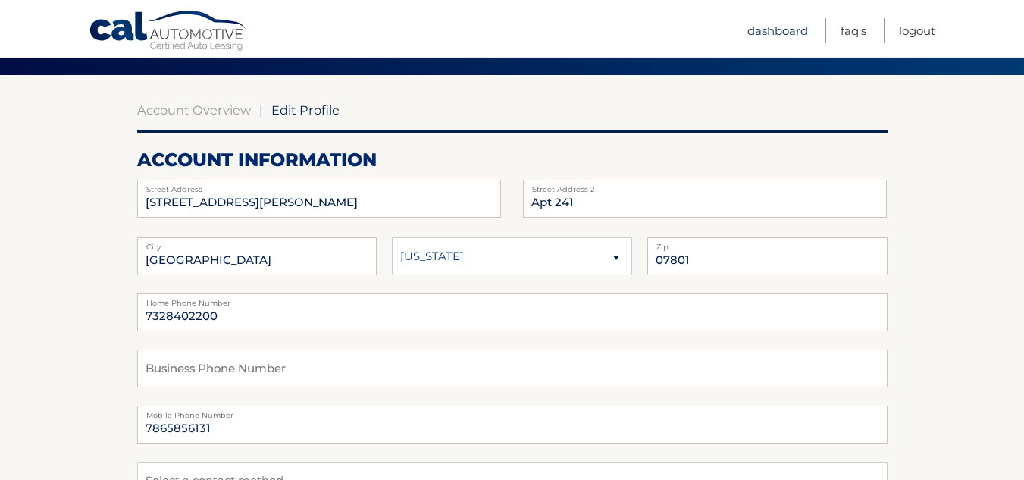
click at [785, 22] on link "Dashboard" at bounding box center [777, 30] width 61 height 25
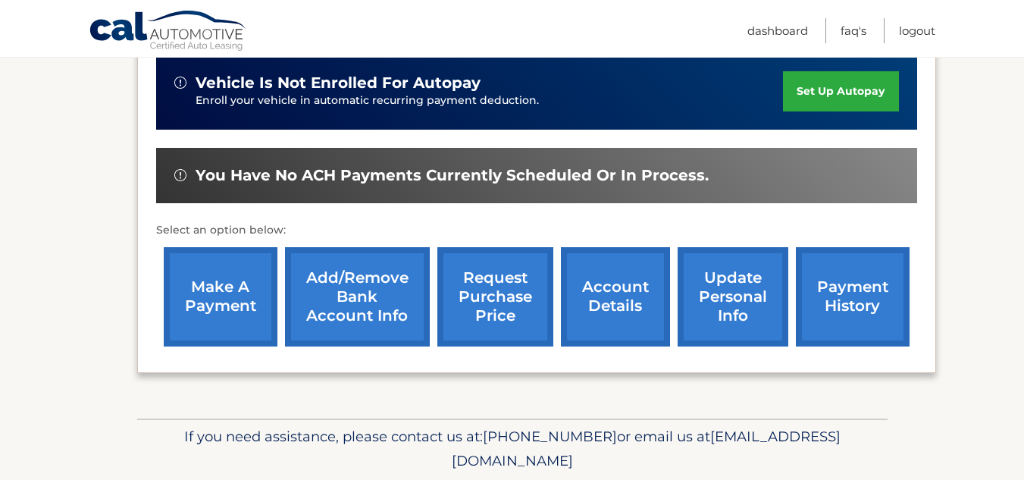
scroll to position [533, 0]
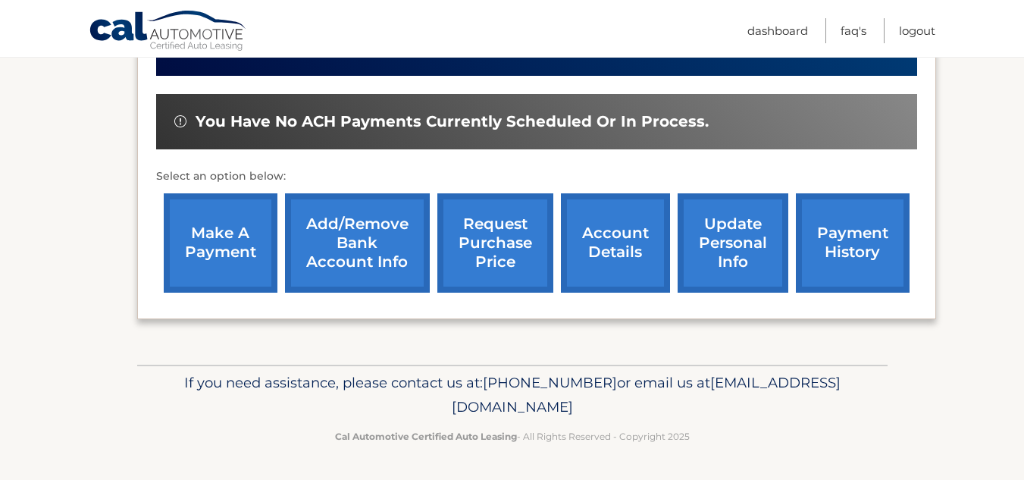
click at [615, 247] on link "account details" at bounding box center [615, 242] width 109 height 99
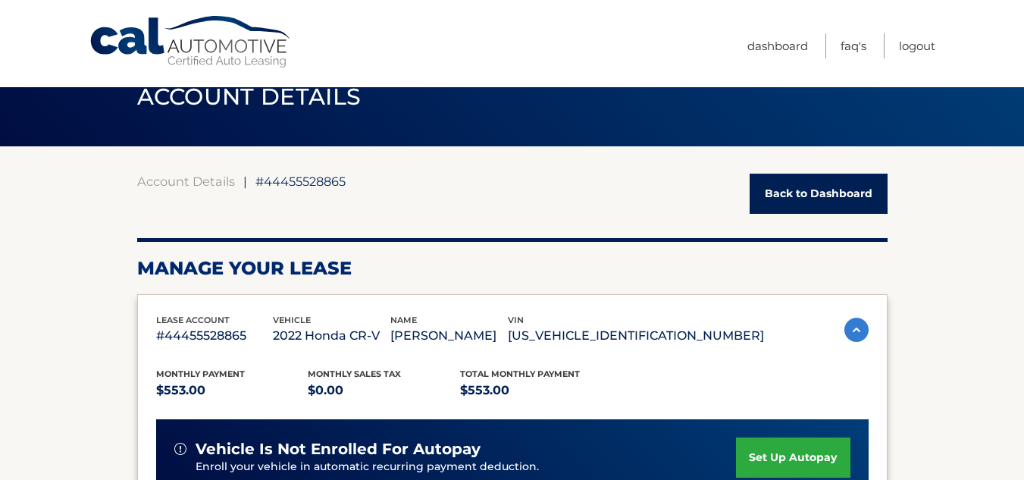
scroll to position [39, 0]
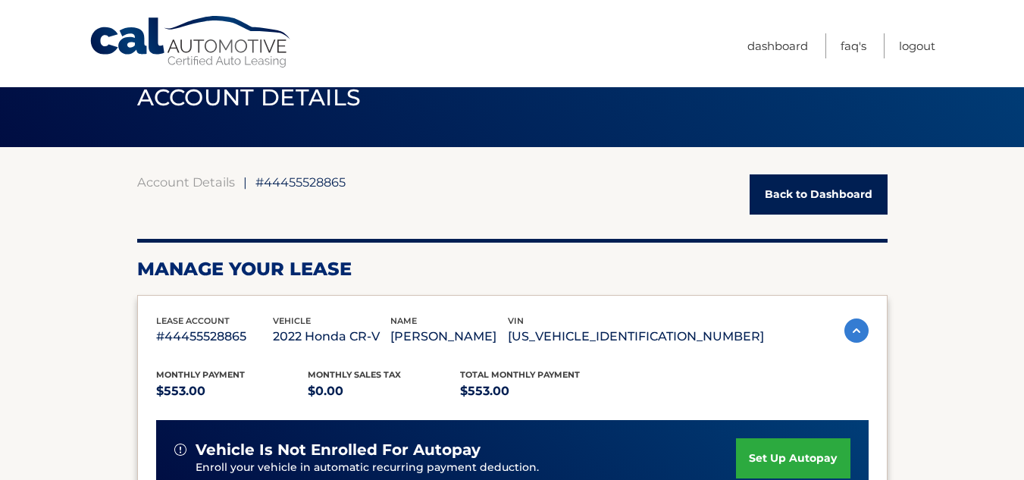
click at [761, 44] on link "Dashboard" at bounding box center [777, 45] width 61 height 25
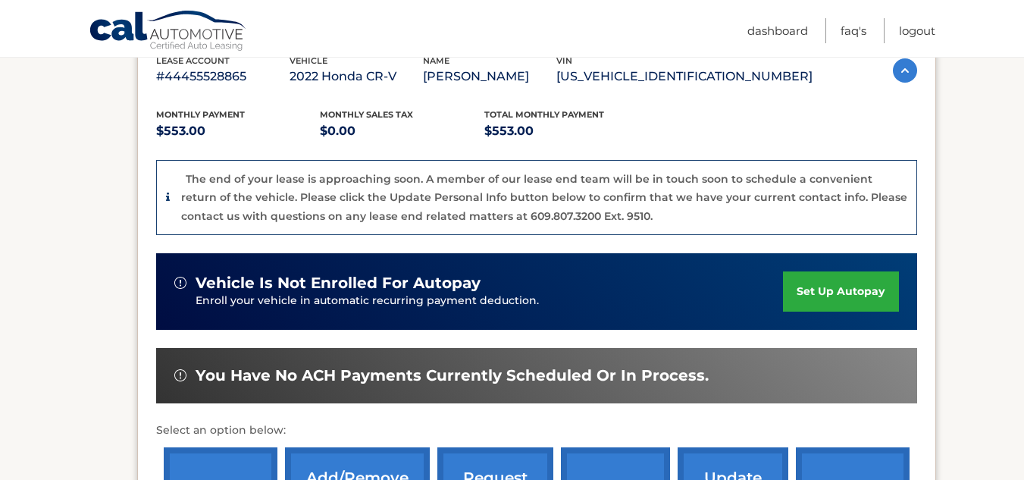
scroll to position [533, 0]
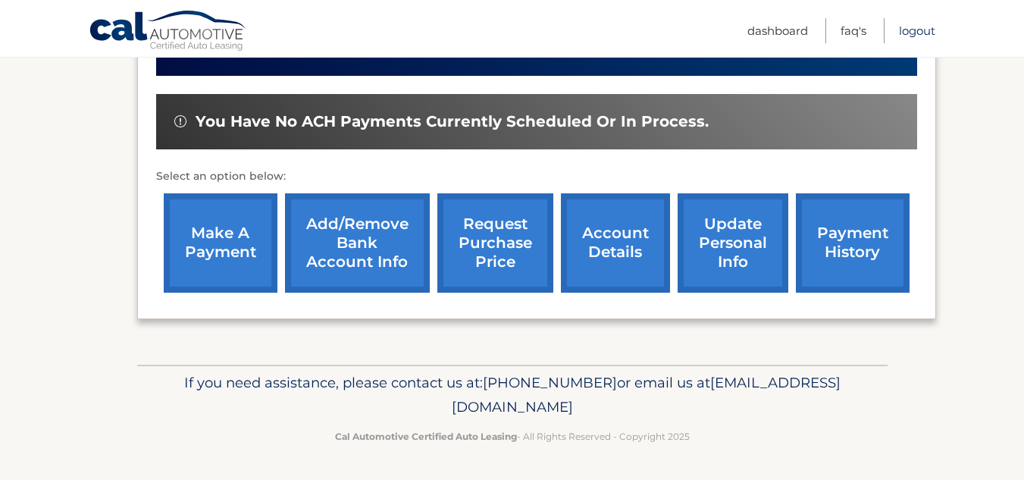
click at [919, 32] on link "Logout" at bounding box center [917, 30] width 36 height 25
